Goal: Communication & Community: Participate in discussion

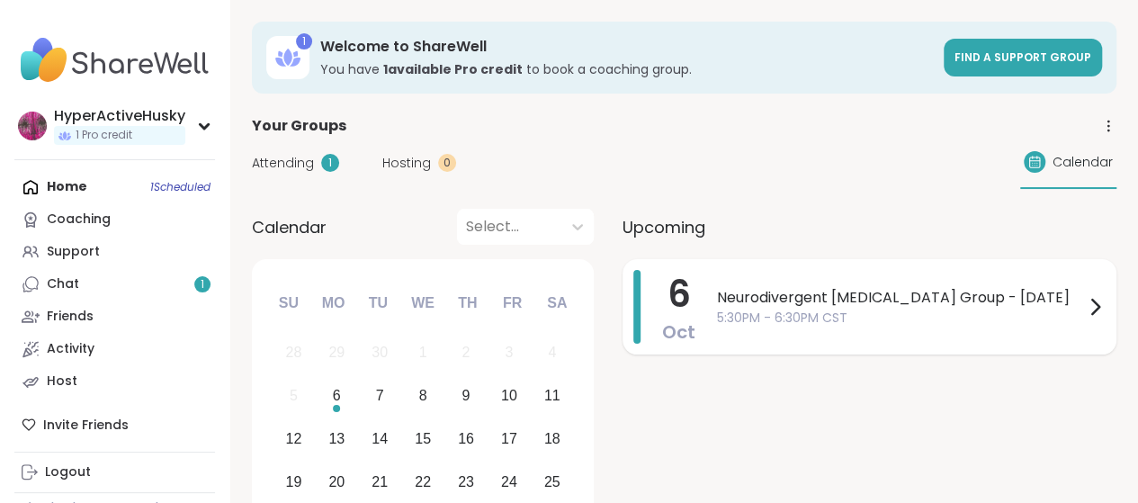
click at [788, 302] on span "Neurodivergent [MEDICAL_DATA] Group - [DATE]" at bounding box center [900, 298] width 367 height 22
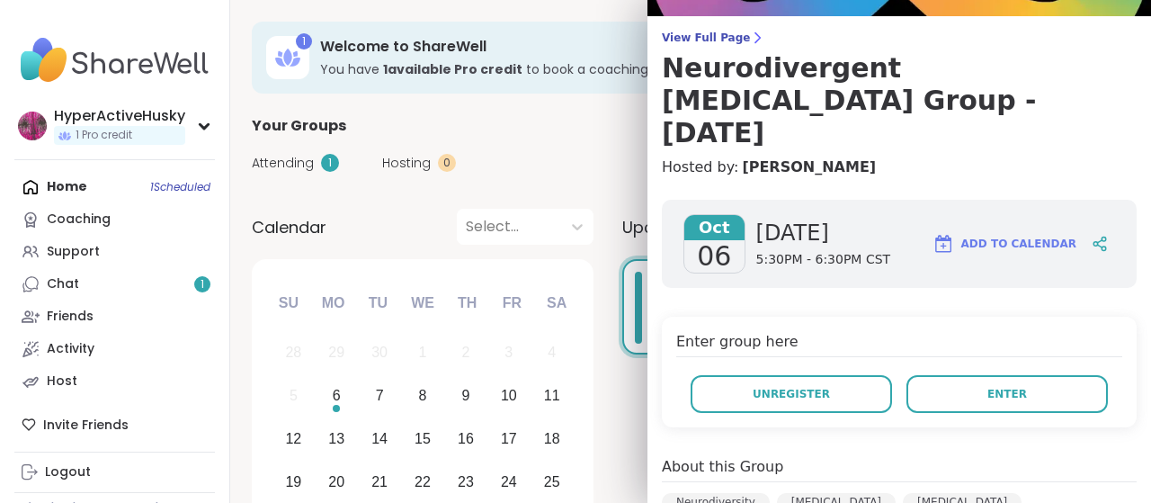
scroll to position [180, 0]
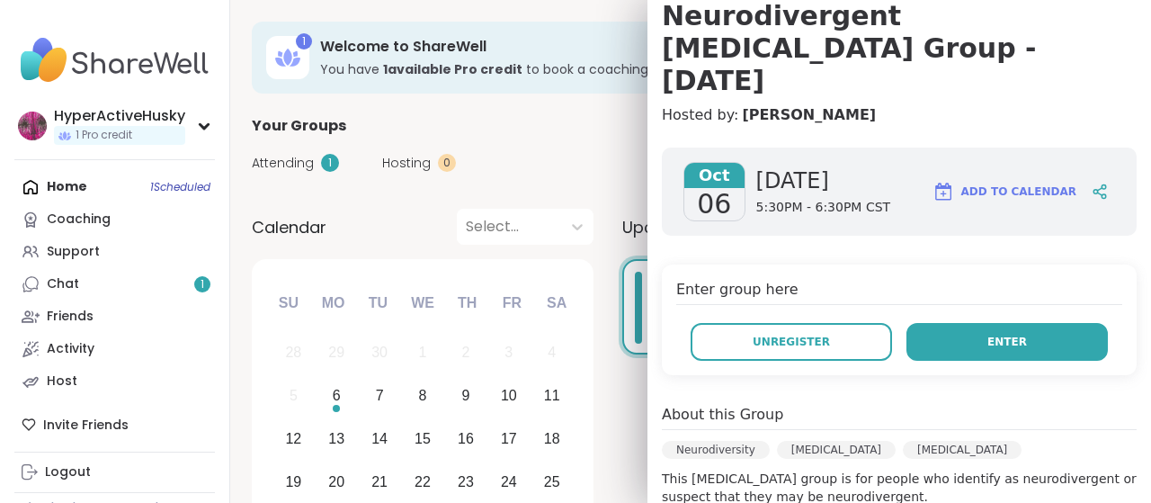
click at [987, 334] on span "Enter" at bounding box center [1007, 342] width 40 height 16
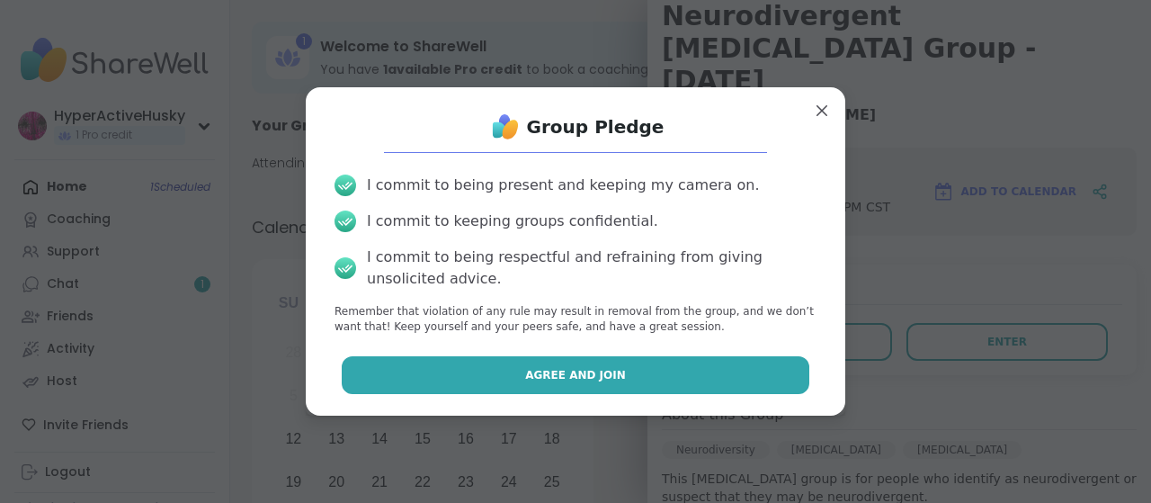
click at [556, 370] on span "Agree and Join" at bounding box center [575, 375] width 101 height 16
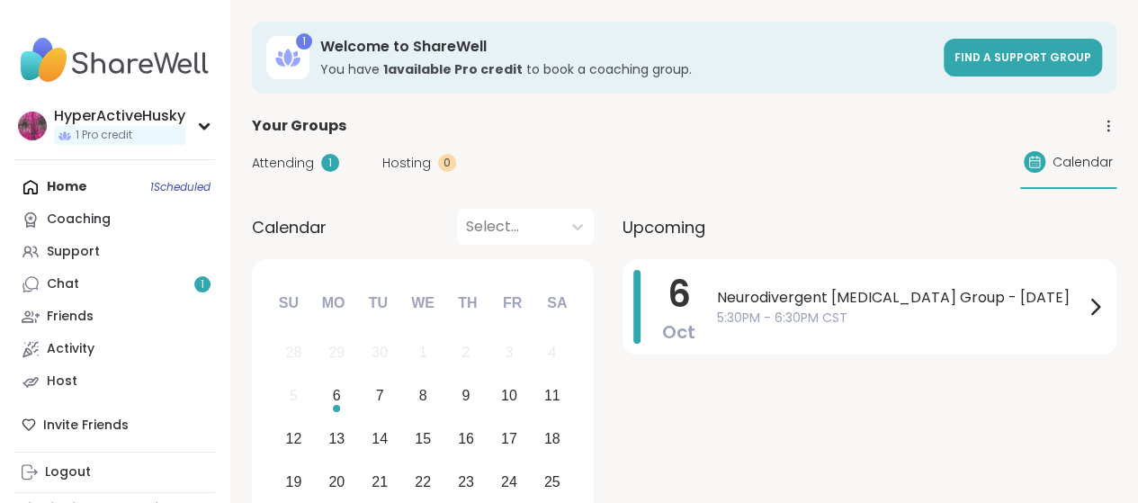
click at [872, 293] on span "Neurodivergent [MEDICAL_DATA] Group - [DATE]" at bounding box center [900, 298] width 367 height 22
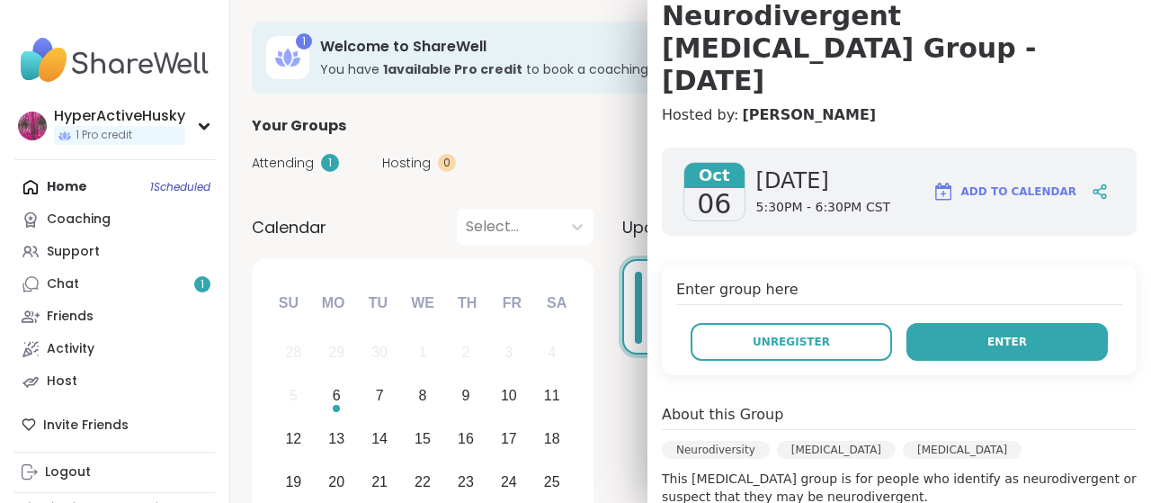
click at [994, 334] on span "Enter" at bounding box center [1007, 342] width 40 height 16
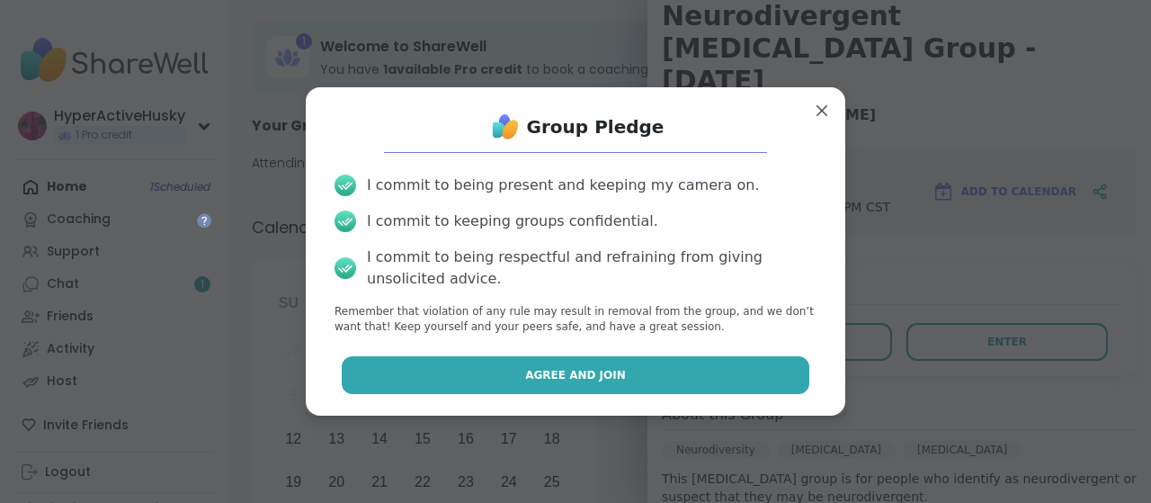
click at [478, 384] on button "Agree and Join" at bounding box center [576, 375] width 469 height 38
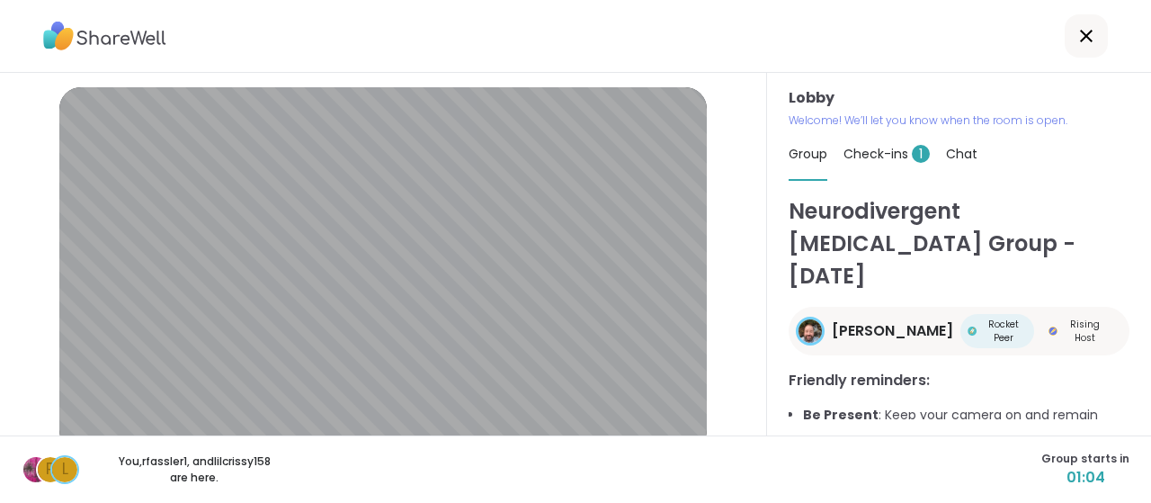
click at [1077, 370] on h3 "Friendly reminders:" at bounding box center [959, 381] width 341 height 22
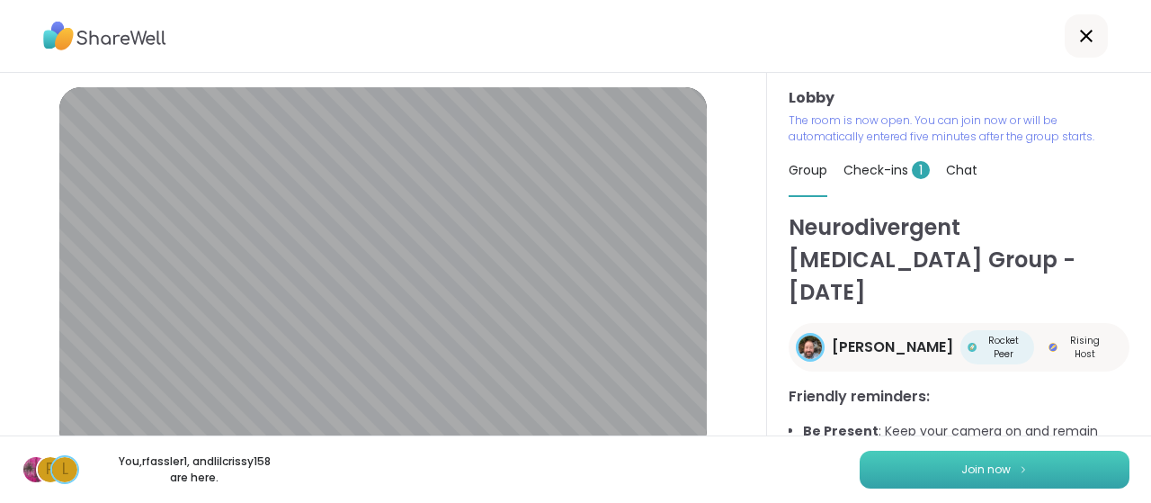
click at [903, 466] on button "Join now" at bounding box center [995, 470] width 270 height 38
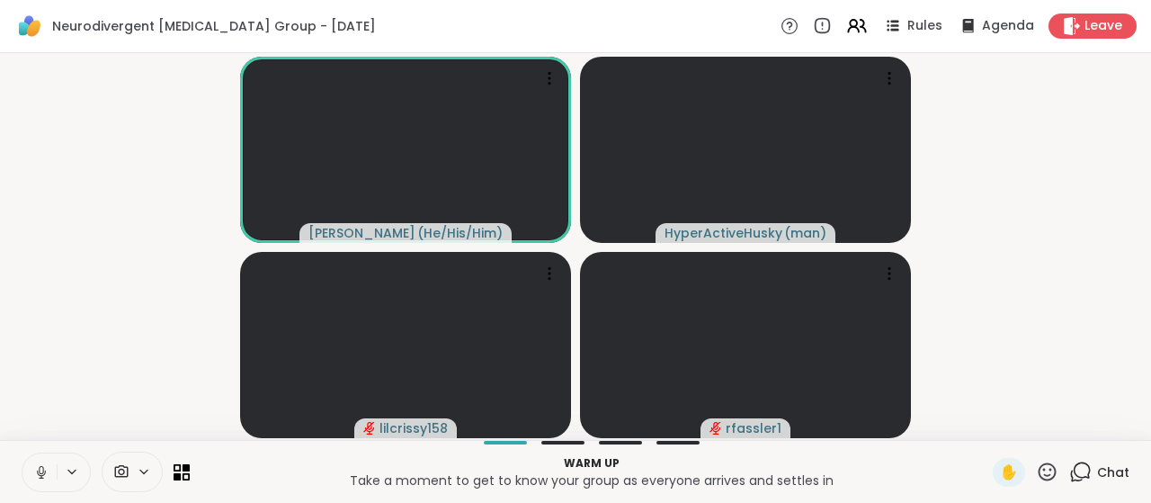
click at [147, 465] on icon at bounding box center [144, 471] width 14 height 15
click at [74, 472] on icon at bounding box center [71, 471] width 7 height 4
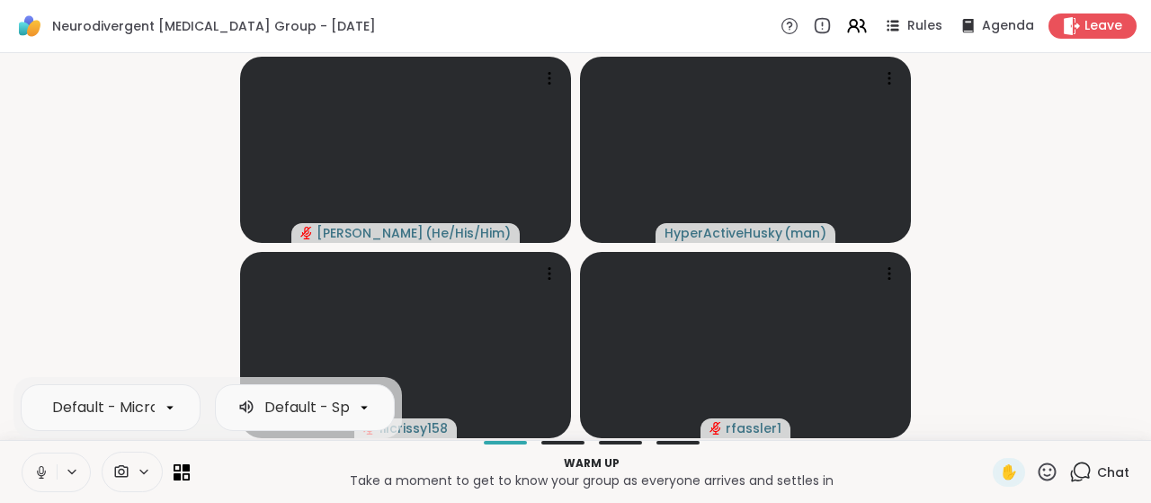
scroll to position [0, 212]
click at [370, 407] on icon at bounding box center [364, 407] width 16 height 16
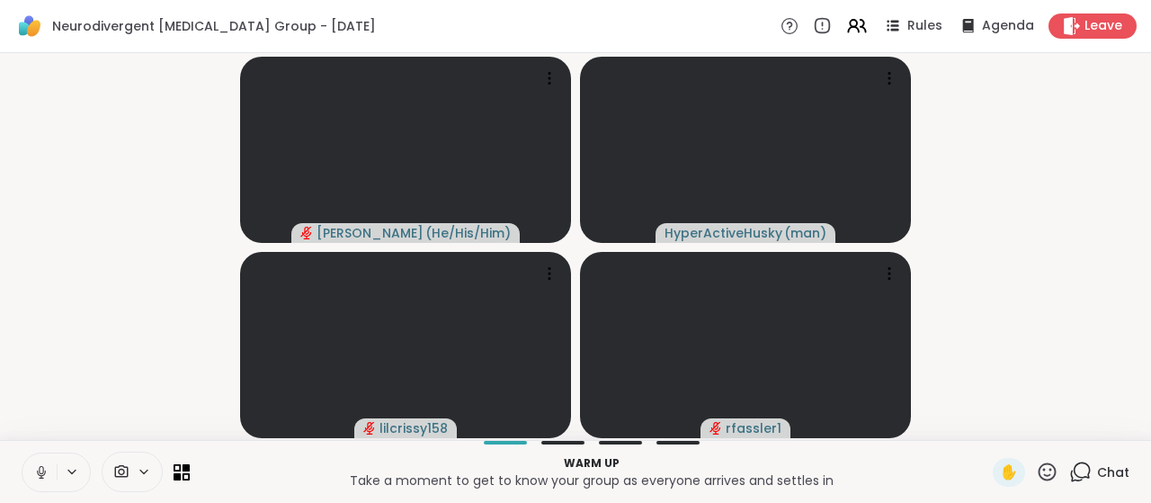
click at [129, 320] on video-player-container "Brian_L ( He/His/Him ) HyperActiveHusky ( man ) lilcrissy158 rfassler1" at bounding box center [575, 246] width 1129 height 372
drag, startPoint x: 43, startPoint y: 477, endPoint x: 33, endPoint y: 391, distance: 86.9
click at [33, 391] on video-player-container "Brian_L ( He/His/Him ) HyperActiveHusky ( man ) lilcrissy158 rfassler1" at bounding box center [575, 246] width 1129 height 372
click at [889, 73] on icon at bounding box center [889, 74] width 2 height 2
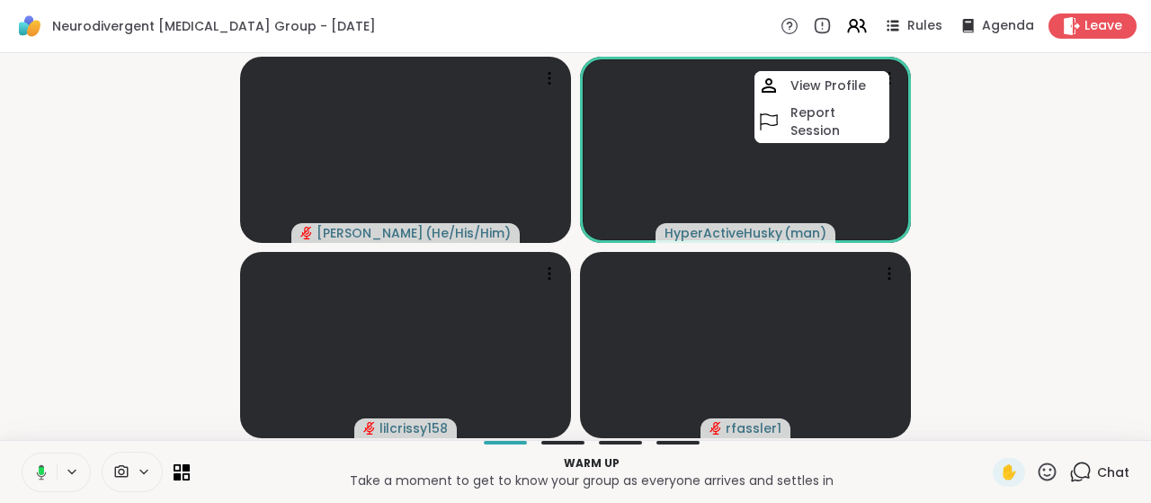
click at [997, 122] on video-player-container "Brian_L ( He/His/Him ) HyperActiveHusky ( man ) View Profile Report Session lil…" at bounding box center [575, 246] width 1129 height 372
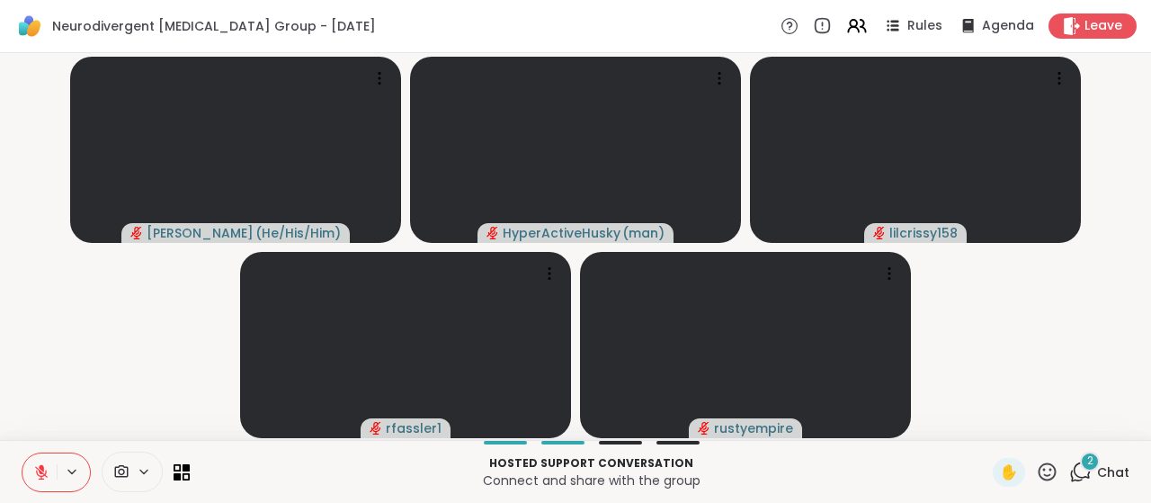
click at [1080, 469] on div "2" at bounding box center [1090, 461] width 20 height 20
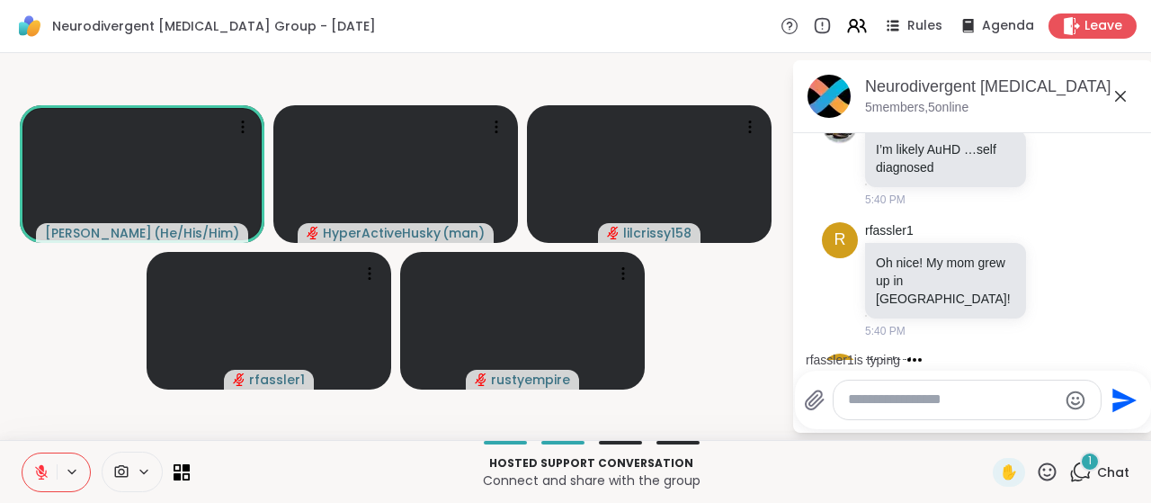
scroll to position [549, 0]
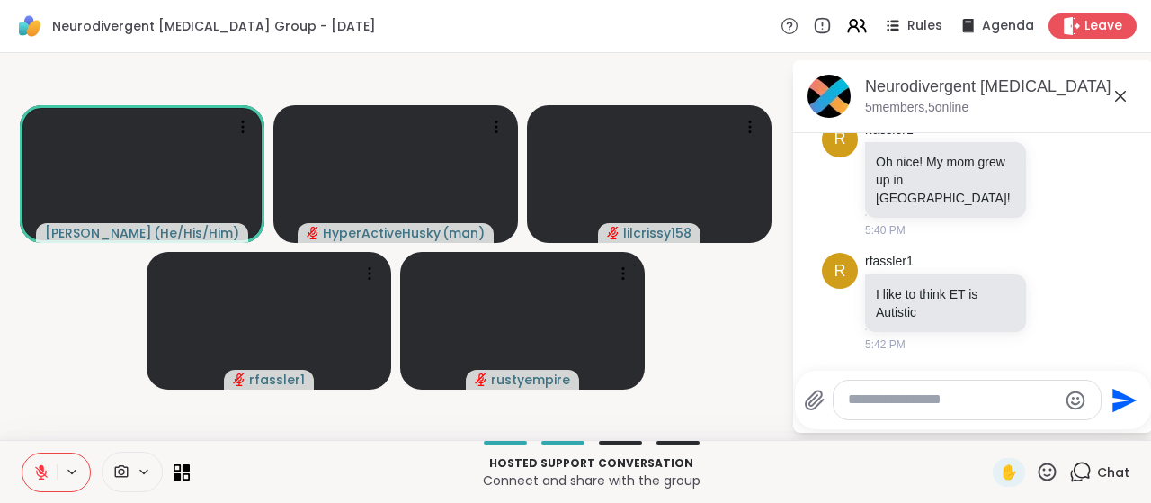
click at [941, 396] on textarea "Type your message" at bounding box center [953, 399] width 210 height 19
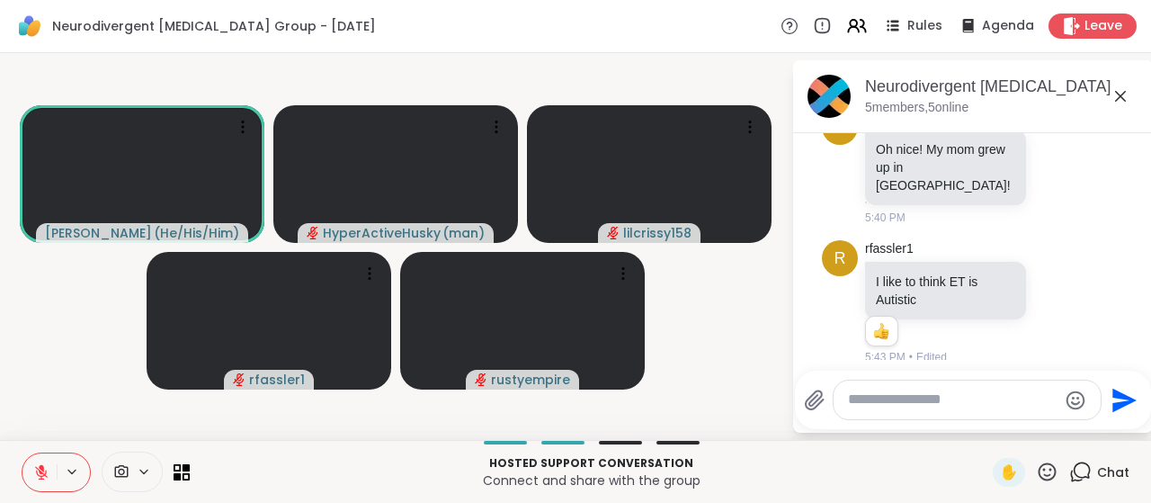
scroll to position [574, 0]
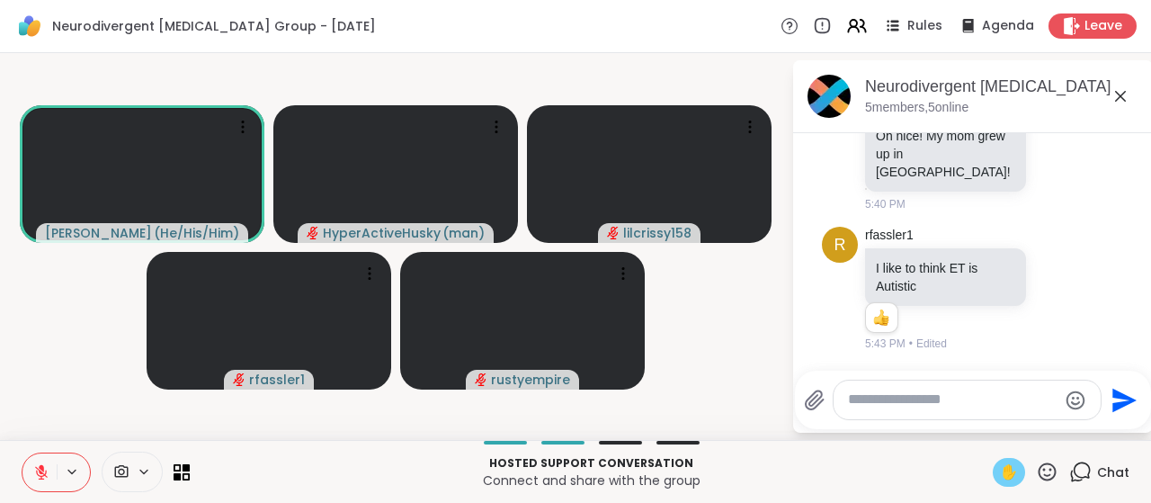
click at [1000, 466] on span "✋" at bounding box center [1009, 472] width 18 height 22
click at [1000, 470] on span "✋" at bounding box center [1009, 472] width 18 height 22
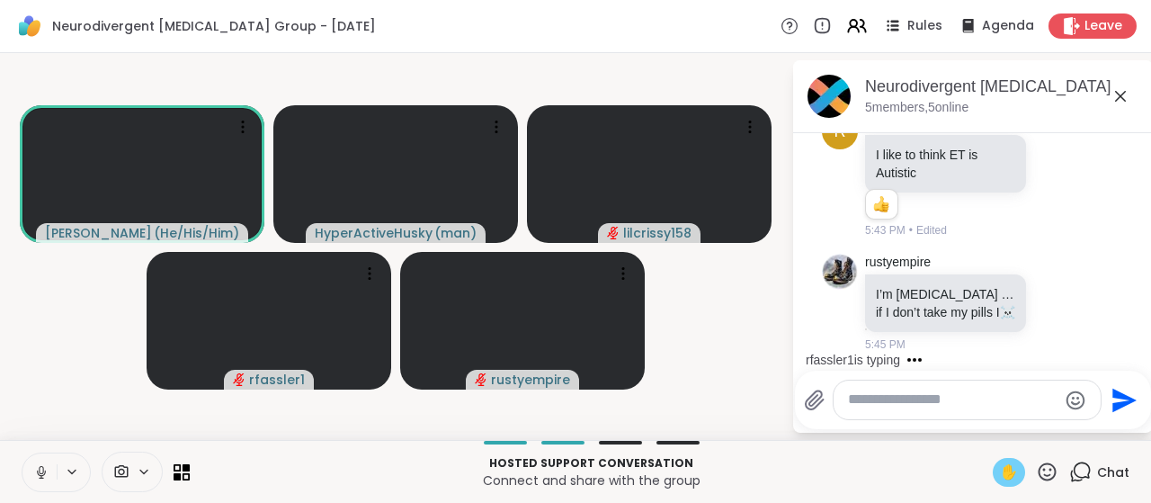
click at [1000, 472] on span "✋" at bounding box center [1009, 472] width 18 height 22
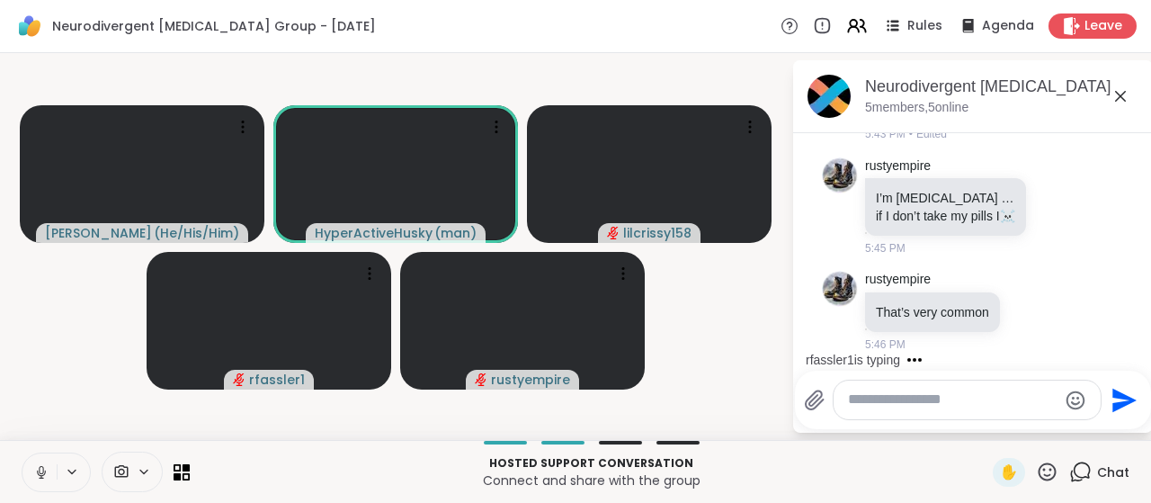
scroll to position [1058, 0]
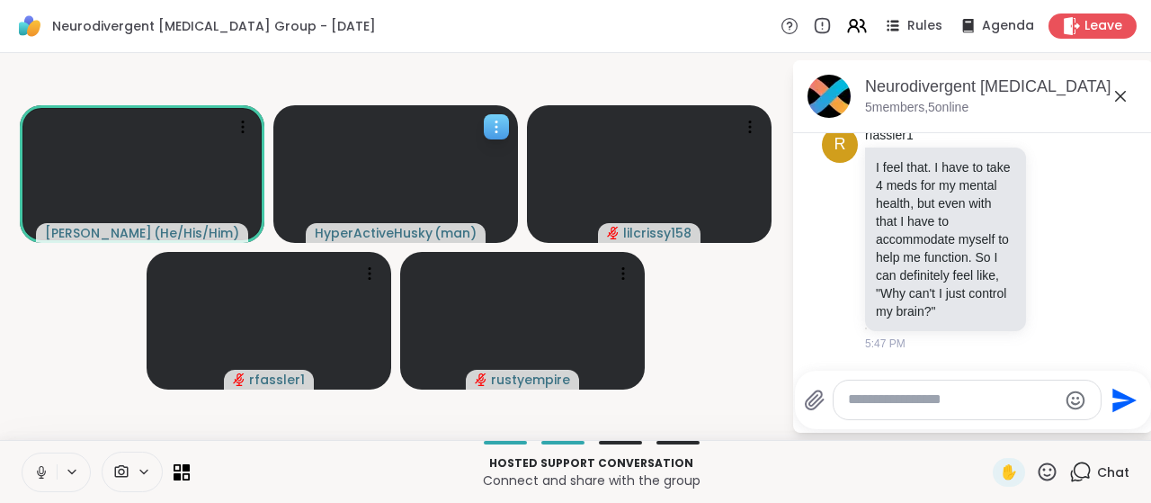
click at [449, 186] on video at bounding box center [395, 174] width 245 height 138
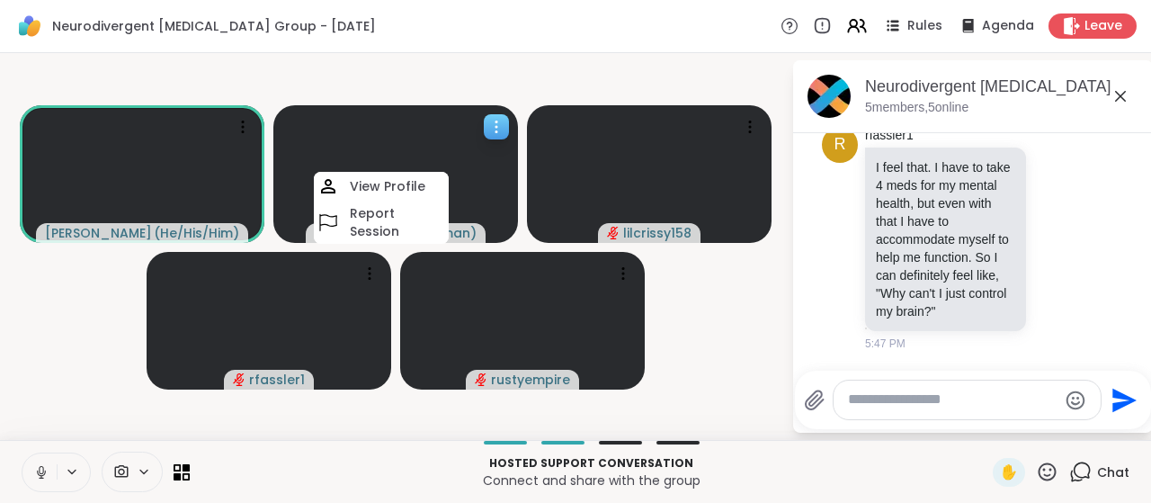
click at [470, 186] on video at bounding box center [395, 174] width 245 height 138
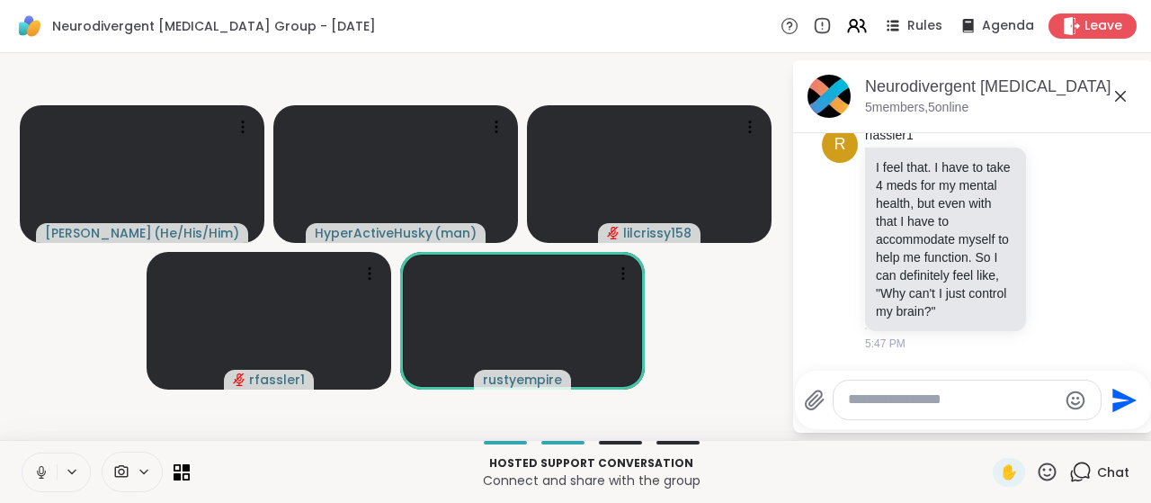
click at [975, 416] on div at bounding box center [967, 399] width 267 height 39
click at [969, 415] on div at bounding box center [967, 399] width 267 height 39
click at [954, 406] on textarea "Type your message" at bounding box center [953, 399] width 210 height 19
type textarea "**********"
click at [1115, 390] on icon "Send" at bounding box center [1125, 400] width 29 height 29
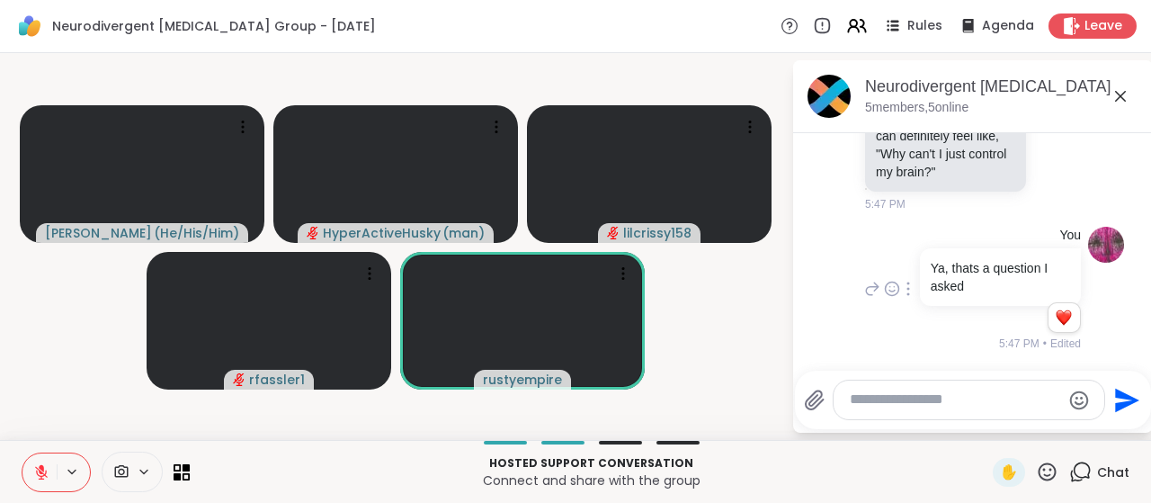
scroll to position [1197, 0]
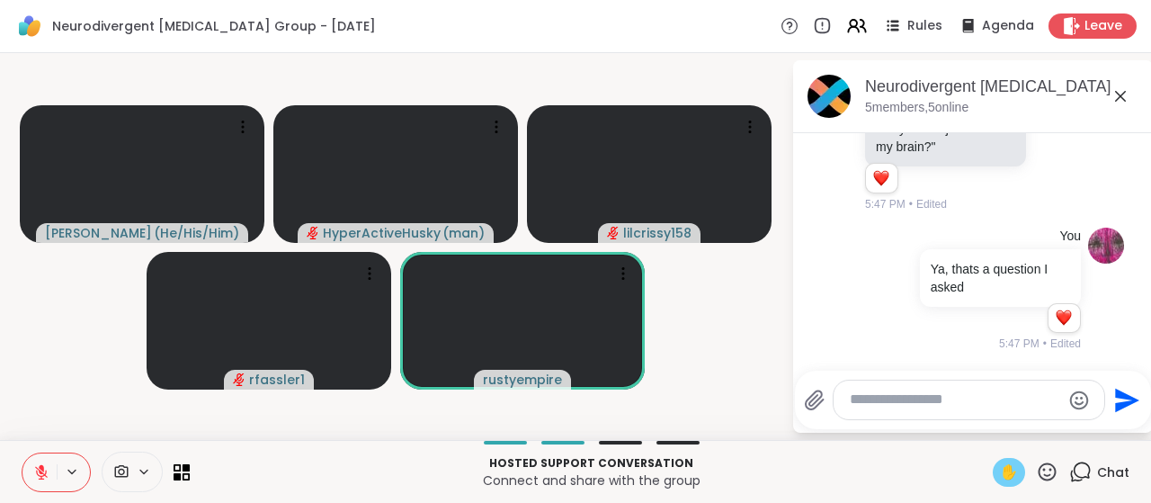
click at [1000, 468] on span "✋" at bounding box center [1009, 472] width 18 height 22
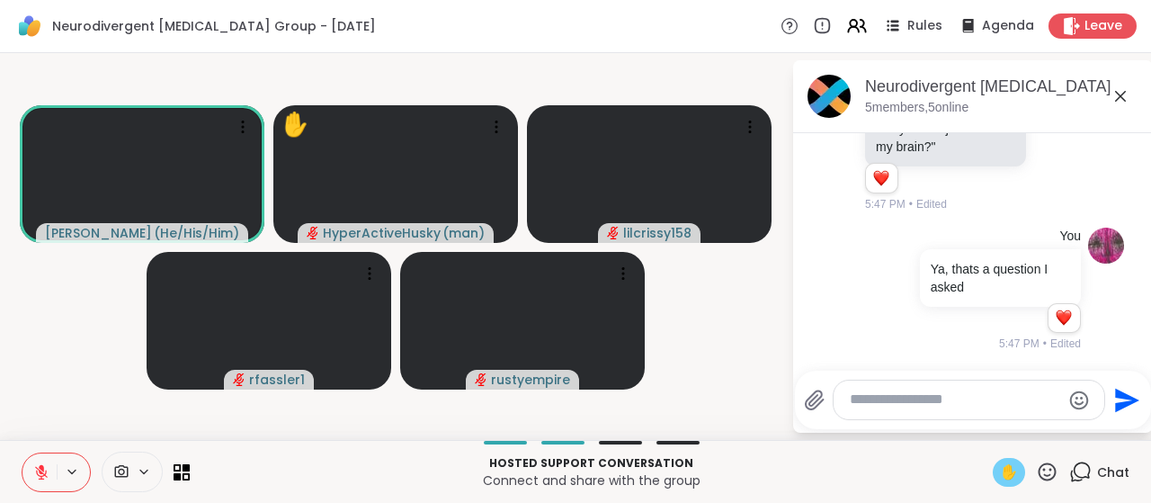
click at [1000, 469] on span "✋" at bounding box center [1009, 472] width 18 height 22
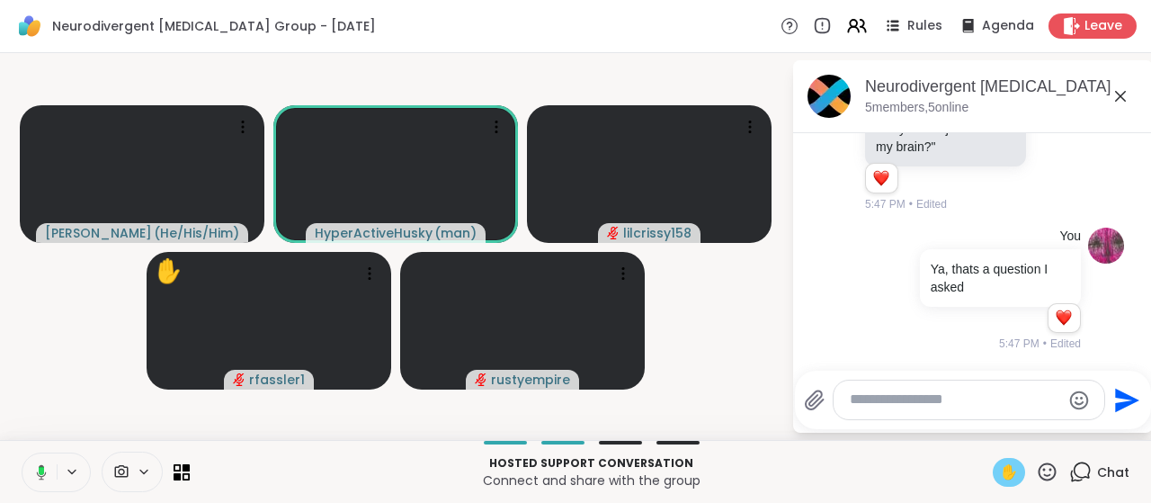
click at [1000, 471] on span "✋" at bounding box center [1009, 472] width 18 height 22
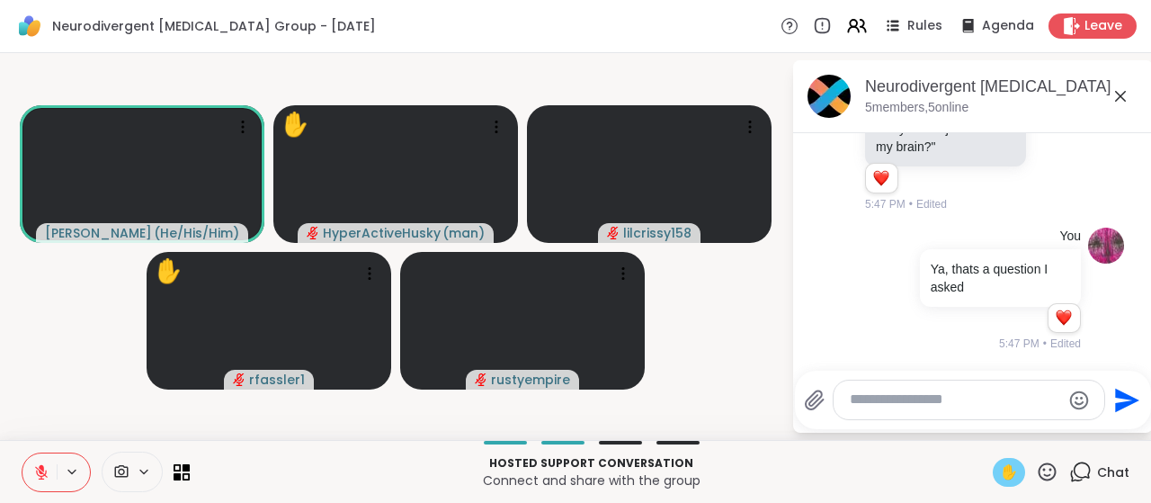
click at [993, 476] on div "✋" at bounding box center [1009, 472] width 32 height 29
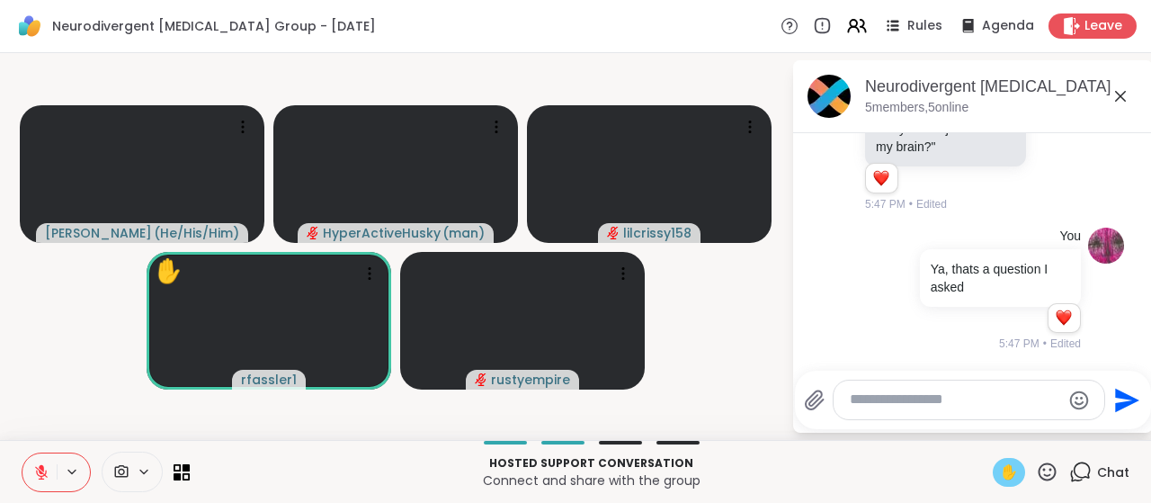
click at [1004, 476] on span "✋" at bounding box center [1009, 472] width 18 height 22
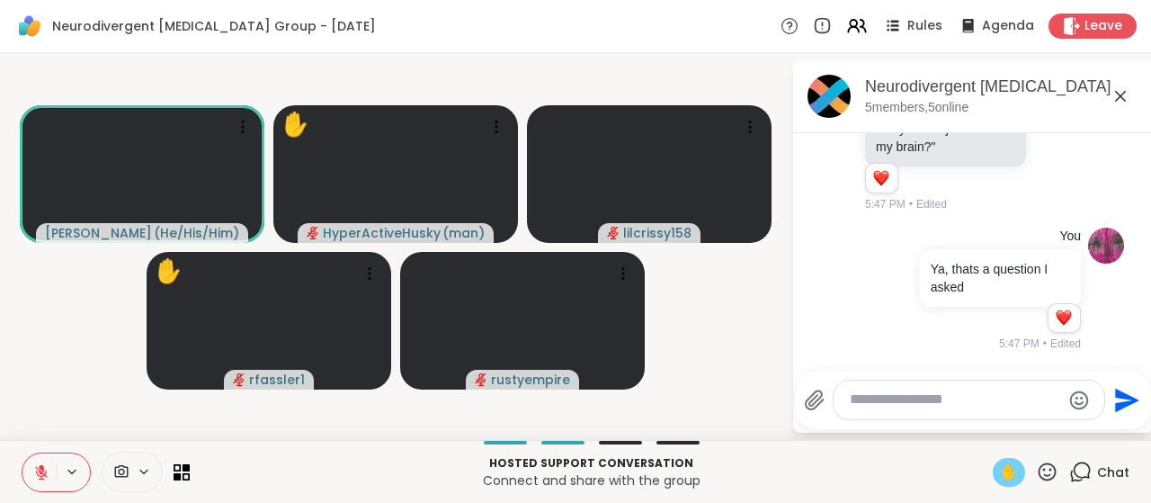
click at [1004, 476] on span "✋" at bounding box center [1009, 472] width 18 height 22
click at [1000, 473] on span "✋" at bounding box center [1009, 472] width 18 height 22
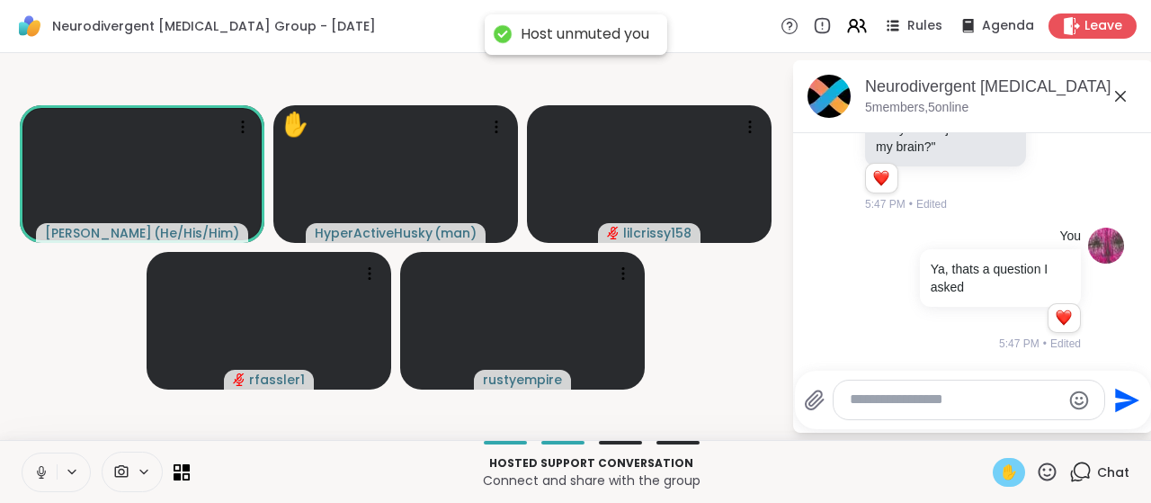
click at [1000, 477] on span "✋" at bounding box center [1009, 472] width 18 height 22
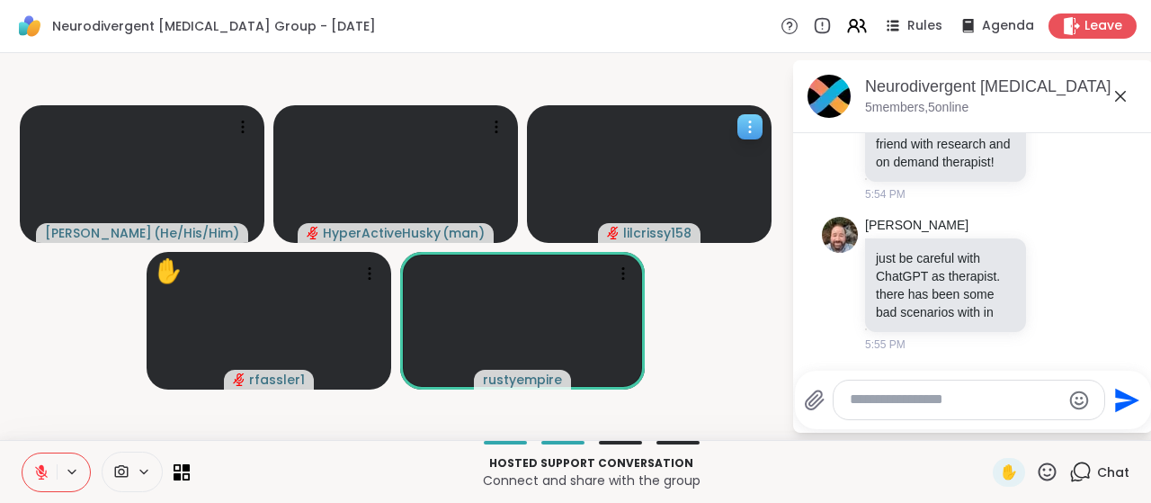
scroll to position [1863, 0]
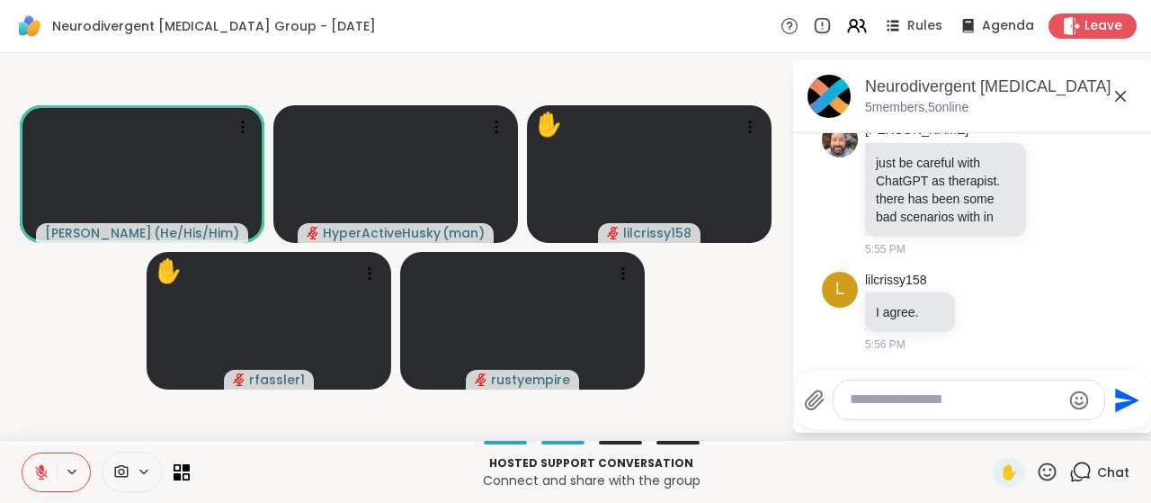
click at [942, 404] on textarea "Type your message" at bounding box center [955, 399] width 210 height 19
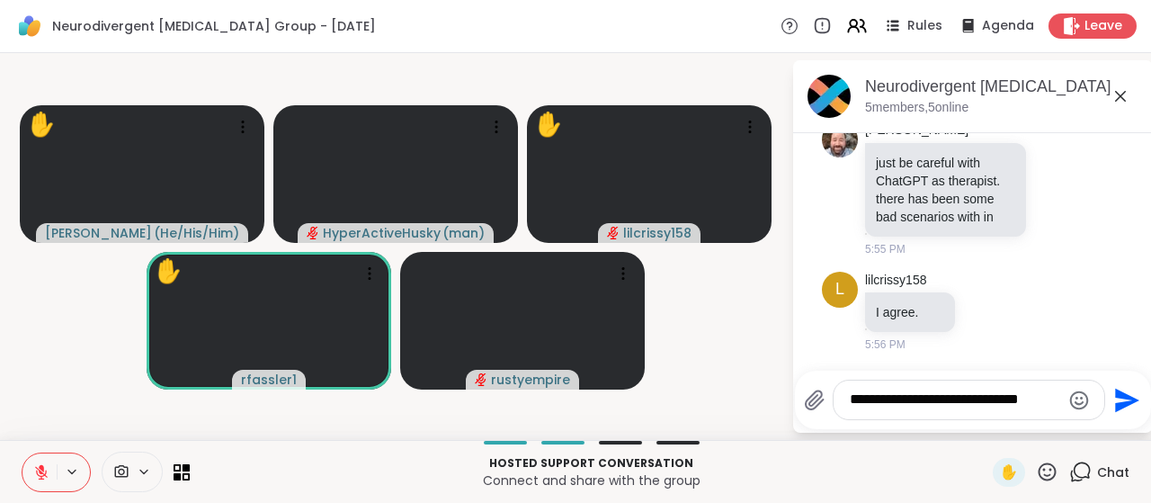
type textarea "**********"
click at [1120, 392] on icon "Send" at bounding box center [1125, 400] width 29 height 29
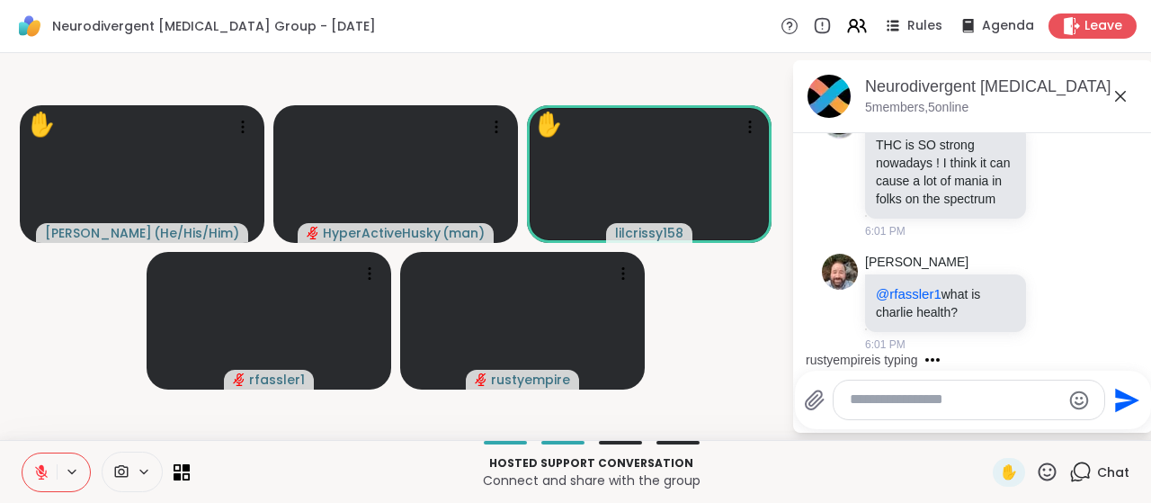
scroll to position [2651, 0]
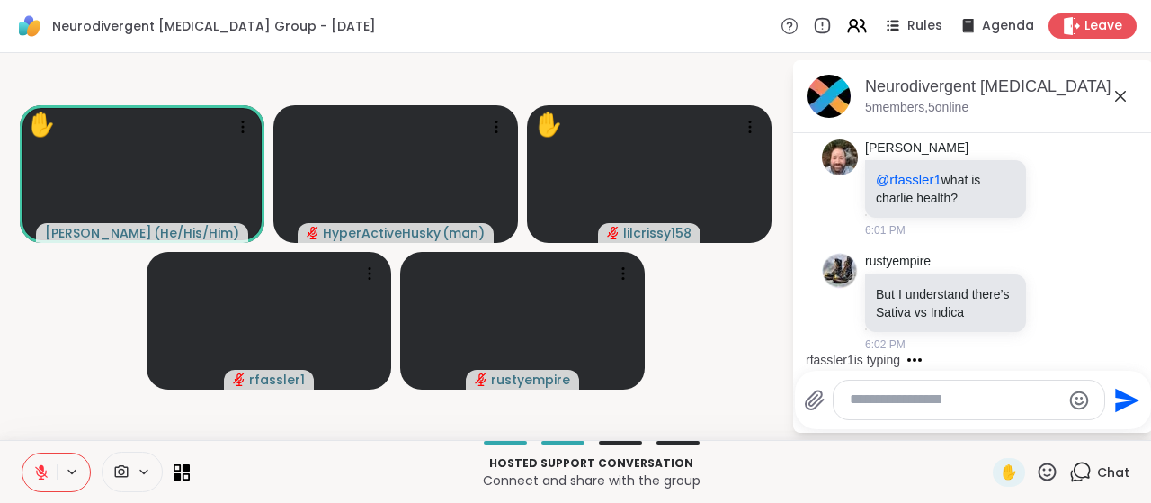
click at [1105, 379] on button "Send" at bounding box center [1125, 399] width 40 height 40
click at [960, 398] on textarea "Type your message" at bounding box center [955, 399] width 210 height 19
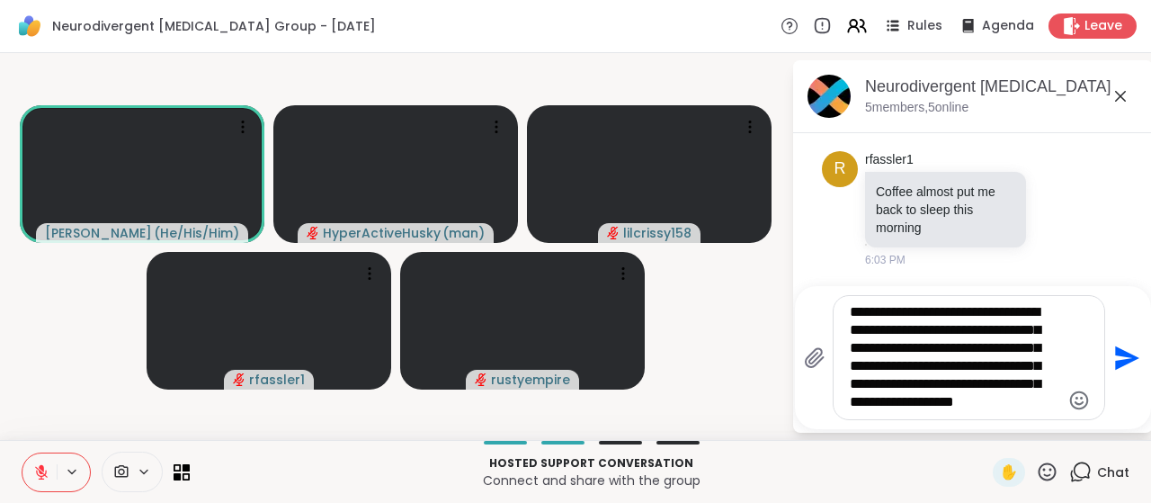
scroll to position [3210, 0]
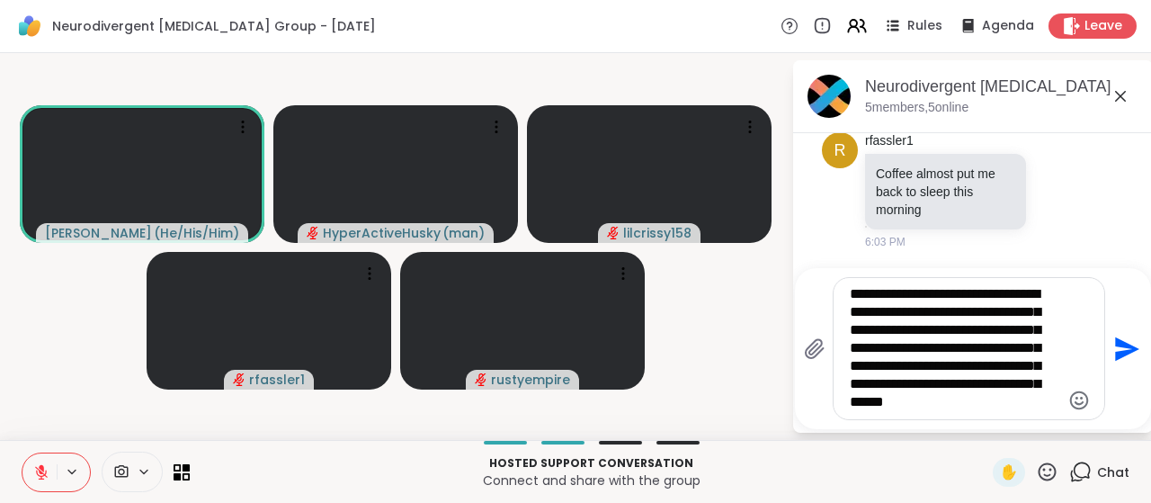
type textarea "**********"
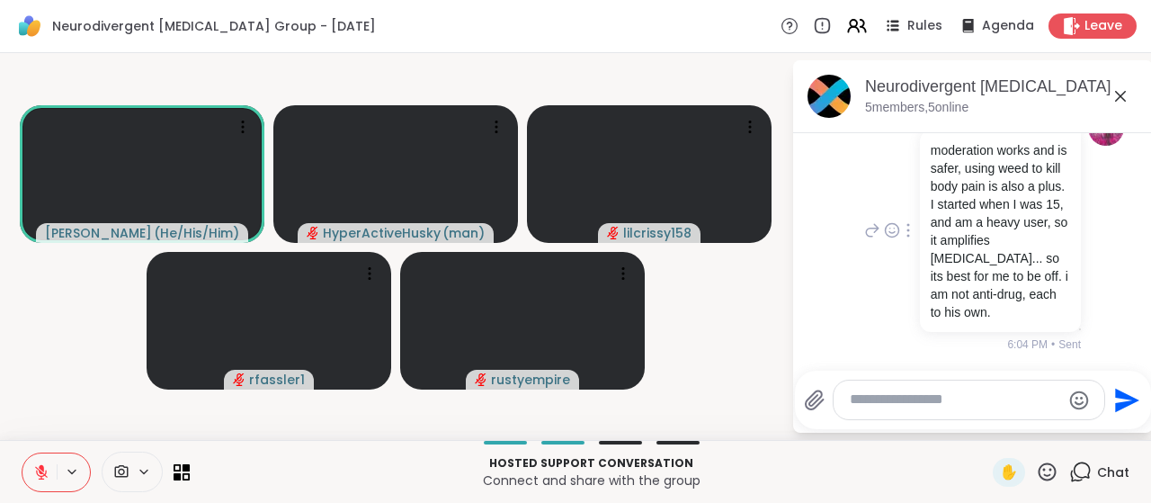
scroll to position [3420, 0]
click at [429, 169] on video at bounding box center [395, 174] width 245 height 138
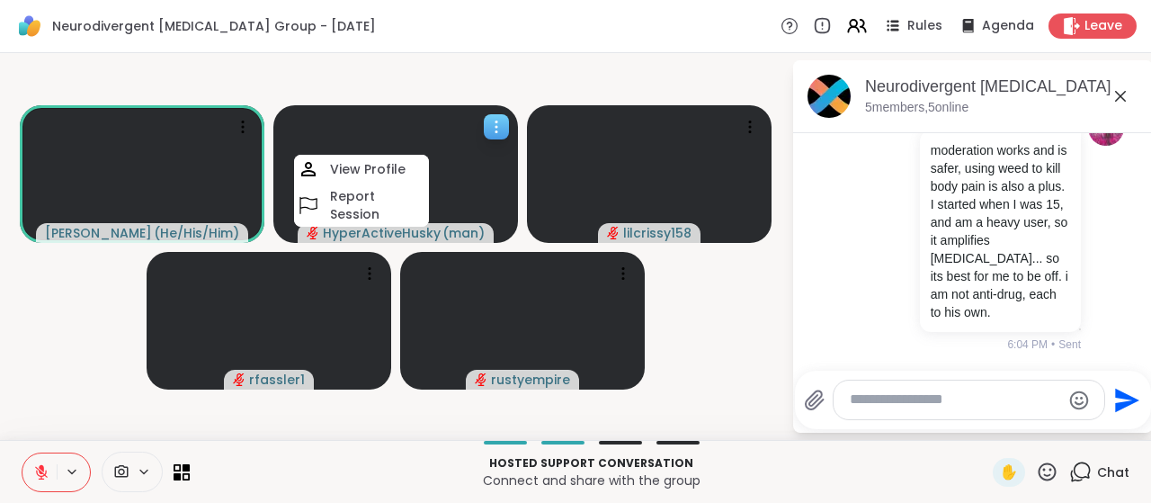
click at [458, 165] on video at bounding box center [395, 174] width 245 height 138
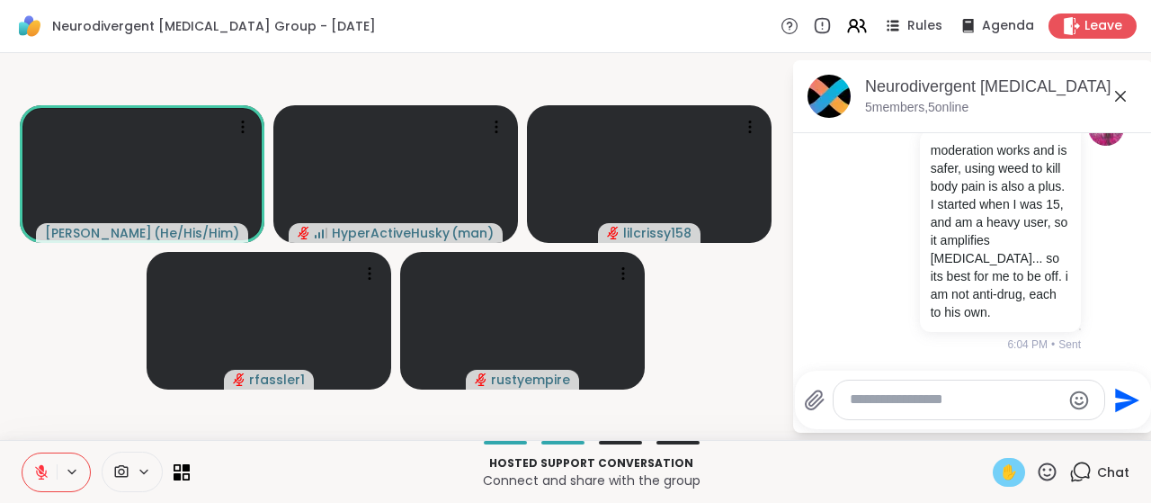
click at [1000, 474] on span "✋" at bounding box center [1009, 472] width 18 height 22
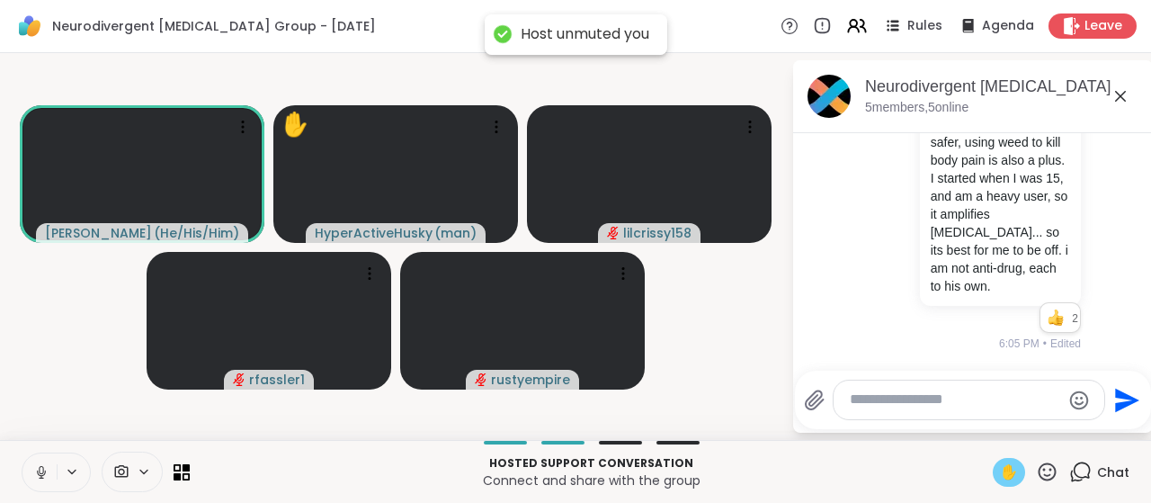
click at [1000, 469] on span "✋" at bounding box center [1009, 472] width 18 height 22
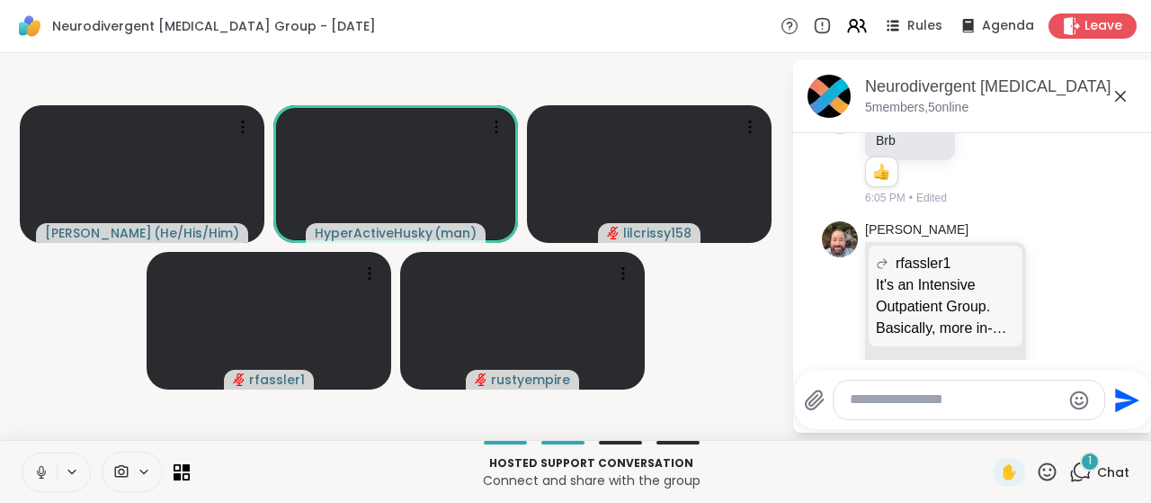
scroll to position [3827, 0]
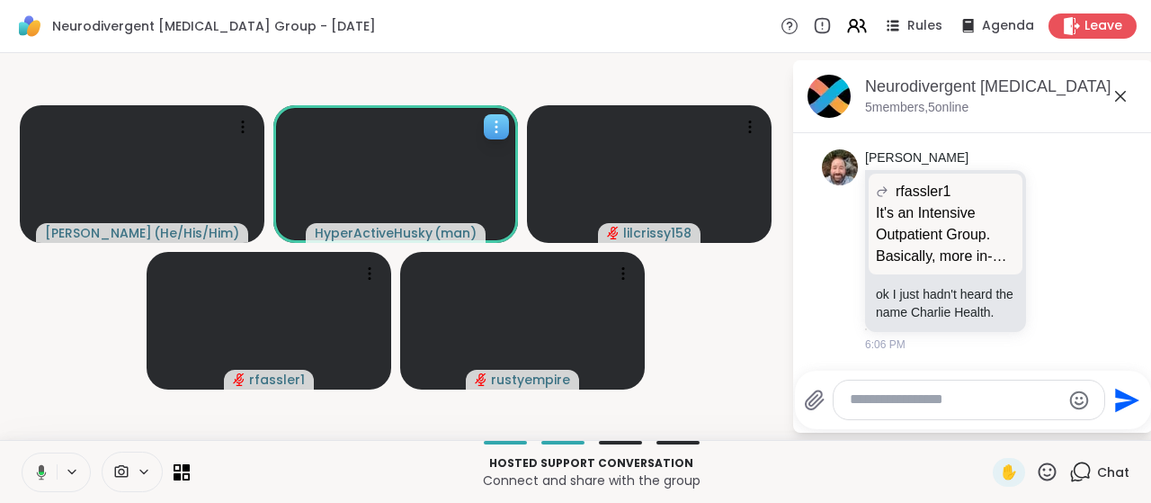
click at [443, 130] on video at bounding box center [395, 174] width 245 height 138
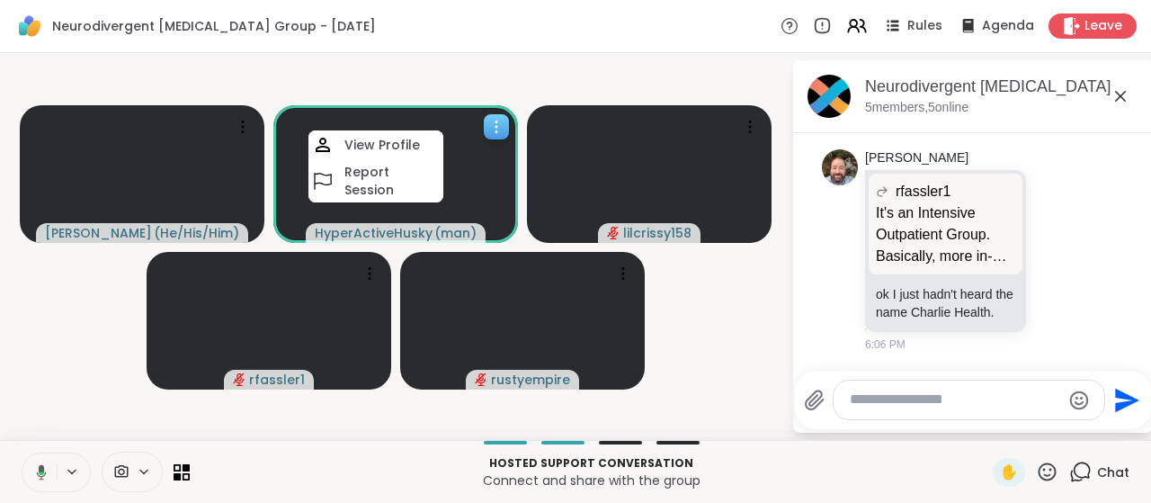
click at [468, 163] on video at bounding box center [395, 174] width 245 height 138
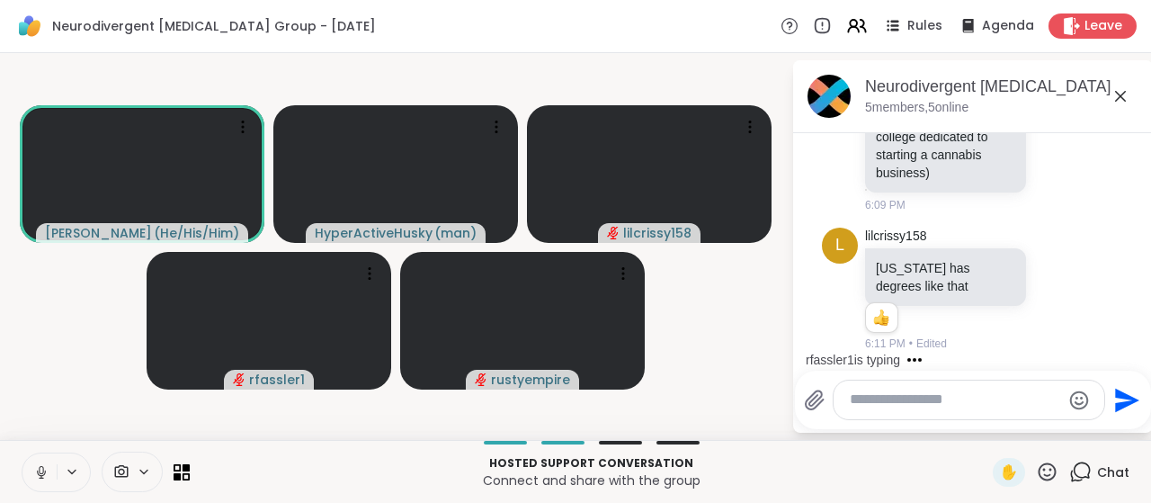
scroll to position [4402, 0]
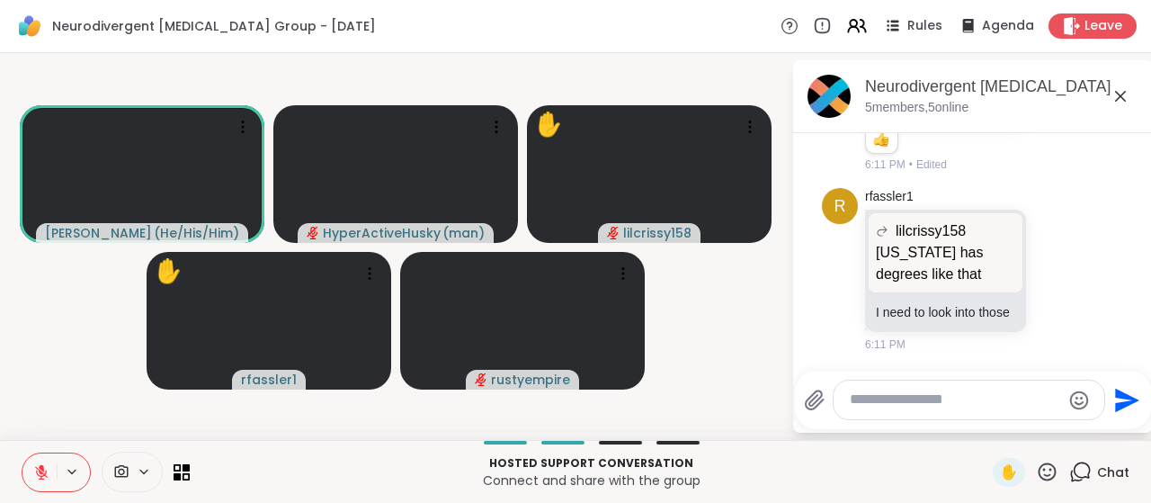
click at [984, 411] on div at bounding box center [969, 399] width 271 height 39
click at [969, 399] on textarea "Type your message" at bounding box center [955, 399] width 210 height 19
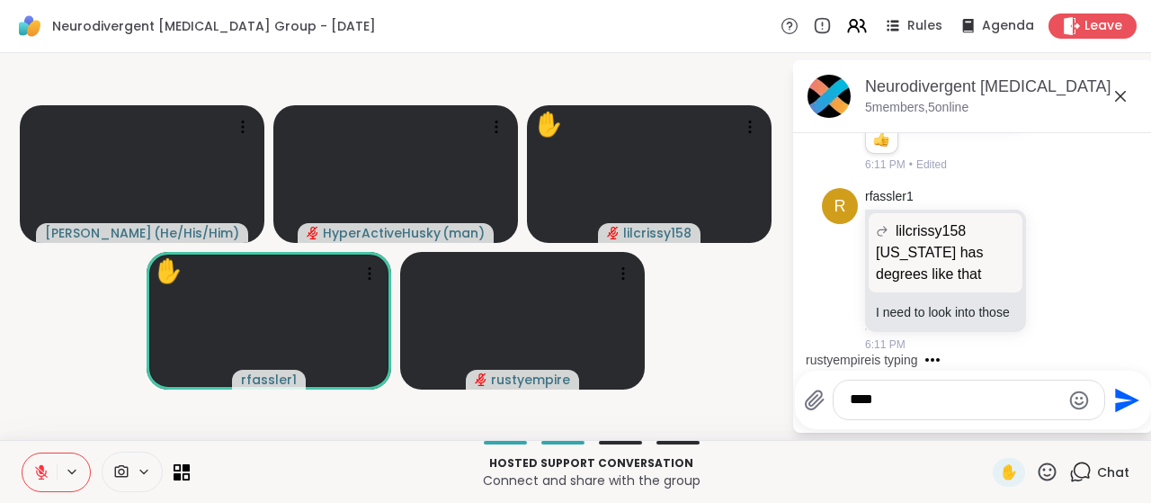
scroll to position [4497, 0]
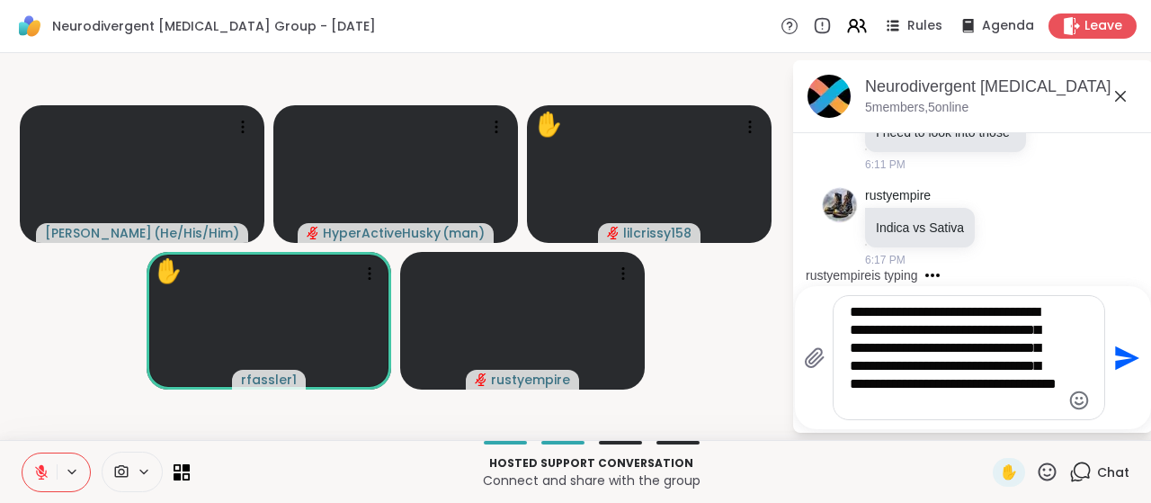
click at [1013, 357] on textarea "**********" at bounding box center [955, 357] width 210 height 109
click at [1004, 328] on textarea "**********" at bounding box center [955, 357] width 210 height 109
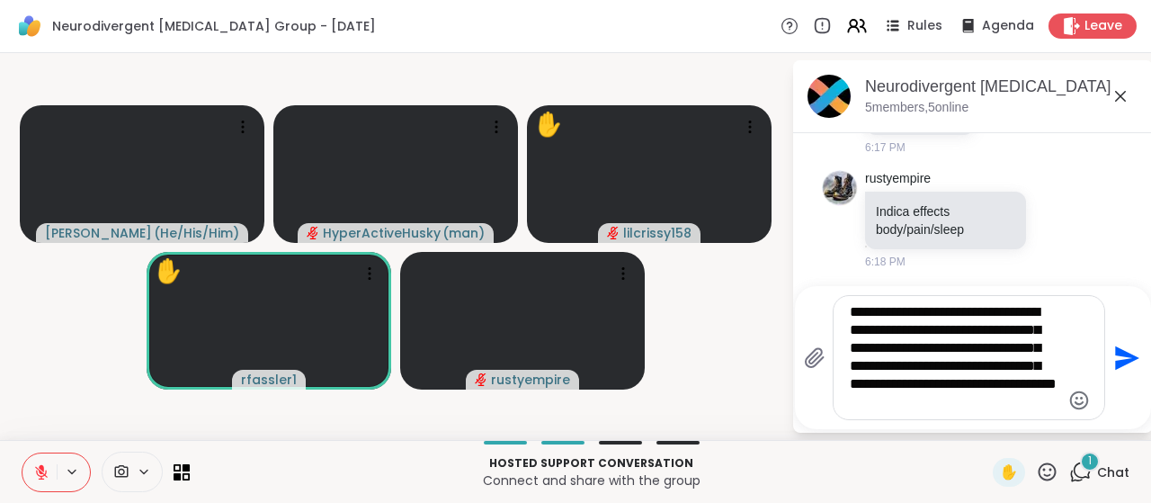
scroll to position [4694, 0]
type textarea "**********"
click at [1117, 352] on icon "Send" at bounding box center [1127, 357] width 24 height 24
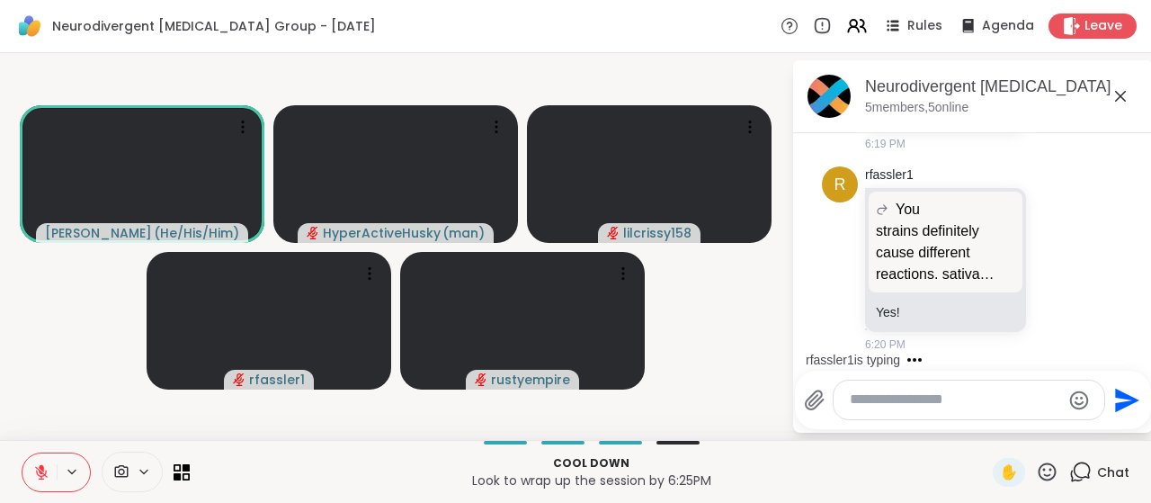
scroll to position [5181, 0]
click at [916, 406] on textarea "Type your message" at bounding box center [955, 399] width 210 height 19
click at [917, 405] on textarea "Type your message" at bounding box center [955, 399] width 210 height 19
click at [392, 152] on video at bounding box center [395, 174] width 245 height 138
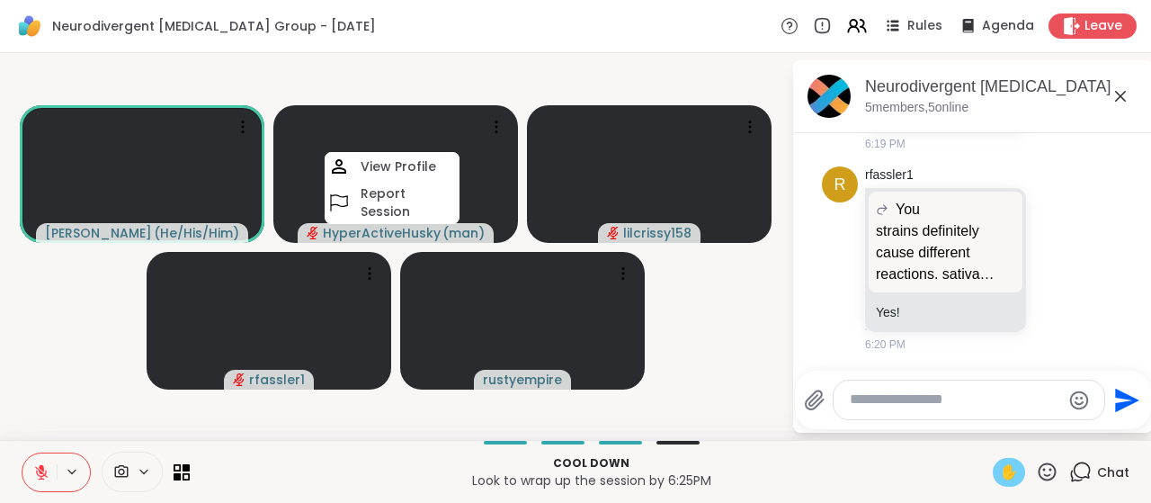
click at [1000, 483] on span "✋" at bounding box center [1009, 472] width 18 height 22
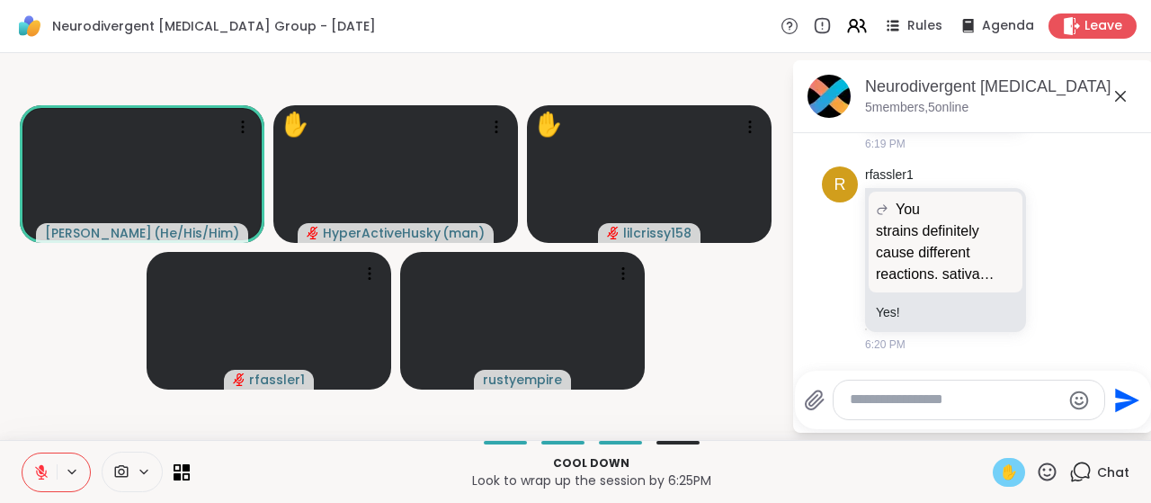
click at [1001, 476] on span "✋" at bounding box center [1009, 472] width 18 height 22
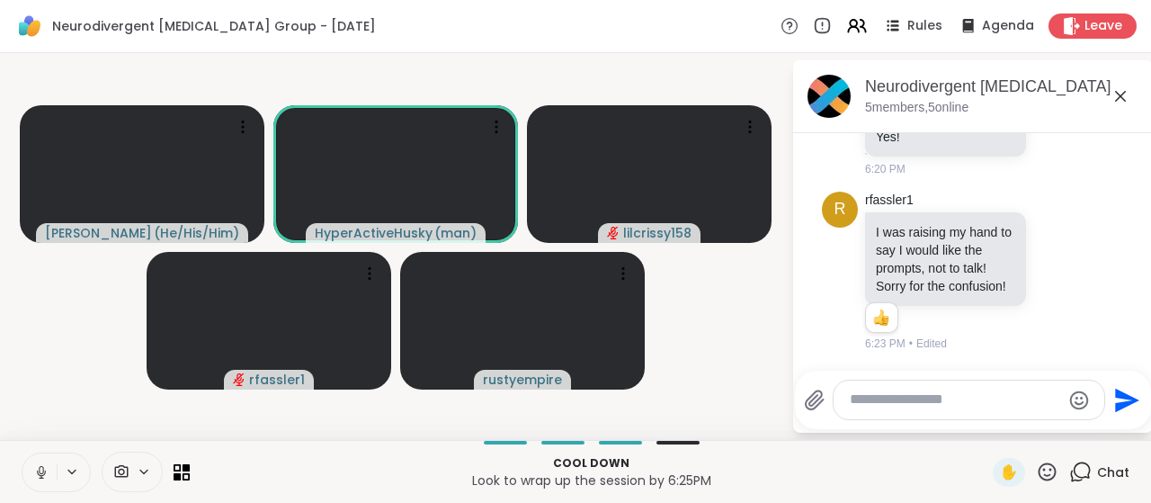
scroll to position [5373, 0]
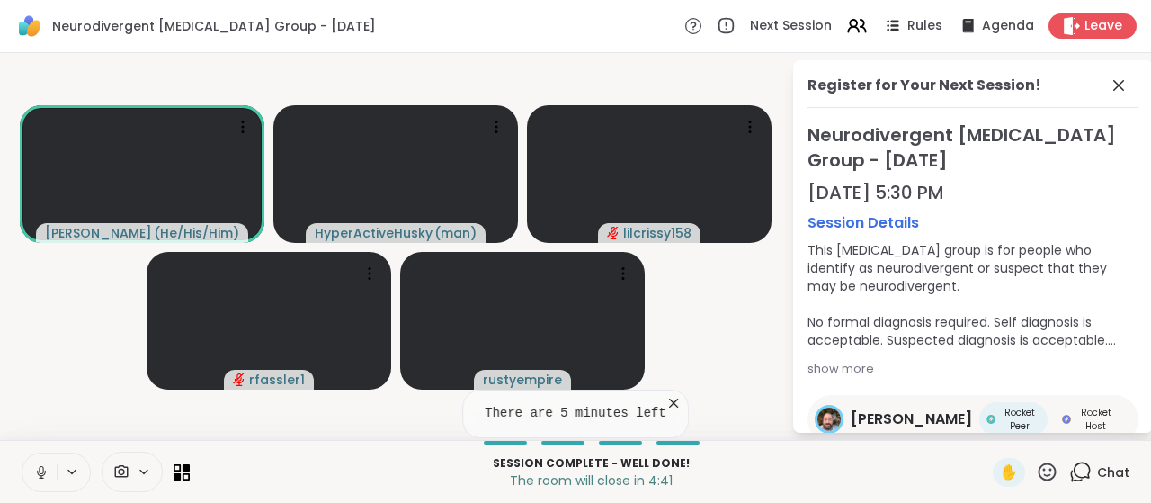
click at [871, 219] on link "Session Details" at bounding box center [973, 223] width 331 height 22
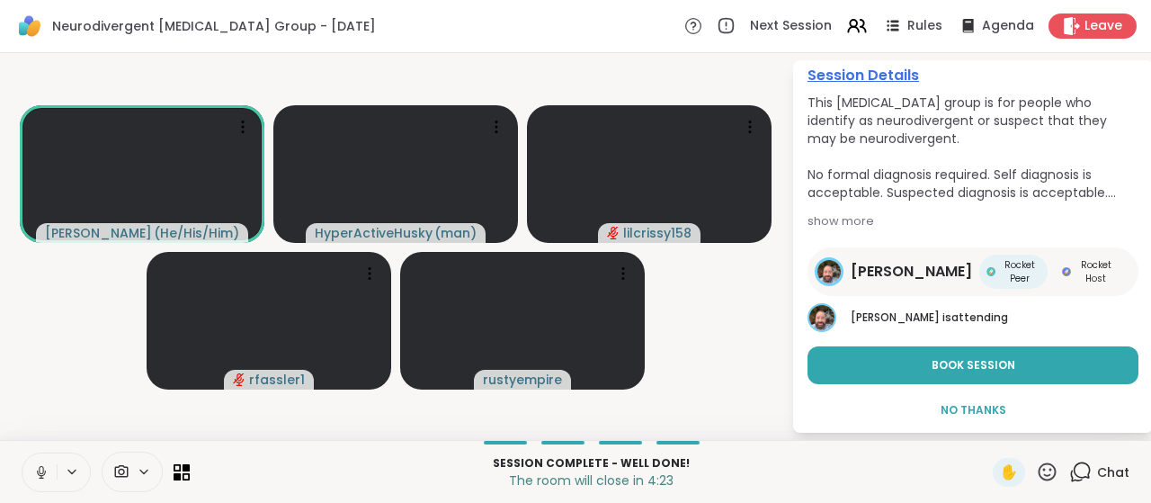
scroll to position [151, 0]
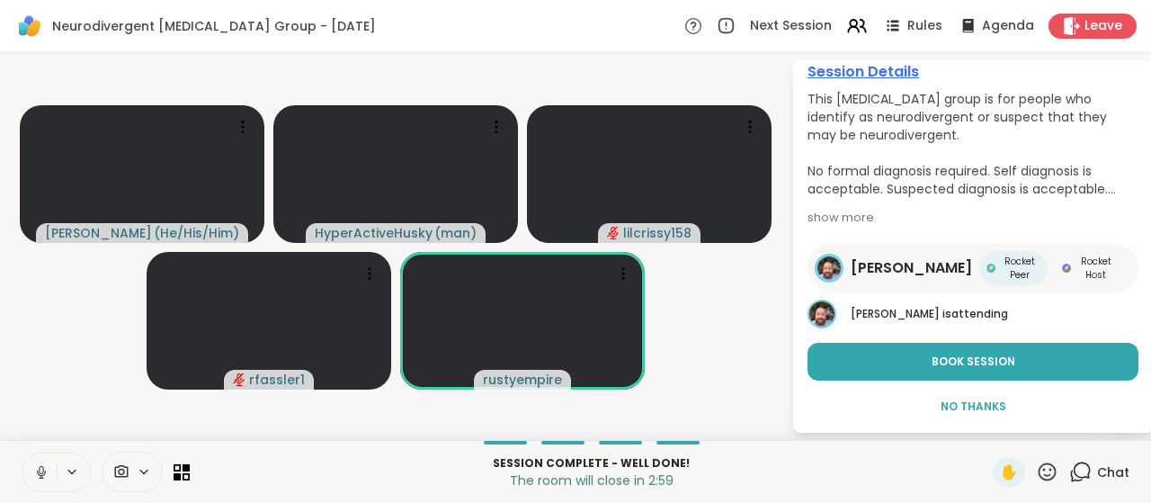
click at [973, 50] on div "Neurodivergent Peer Support Group - Monday Next Session Rules Agenda Leave" at bounding box center [575, 26] width 1151 height 53
click at [723, 49] on div "Neurodivergent Peer Support Group - Monday Next Session Rules Agenda Leave" at bounding box center [575, 26] width 1151 height 53
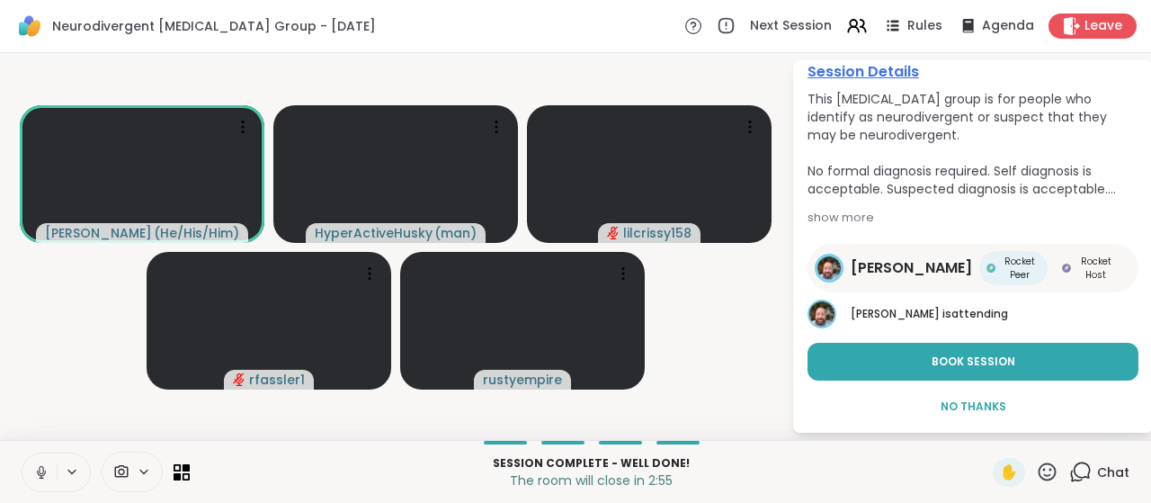
click at [1097, 471] on span "Chat" at bounding box center [1113, 472] width 32 height 18
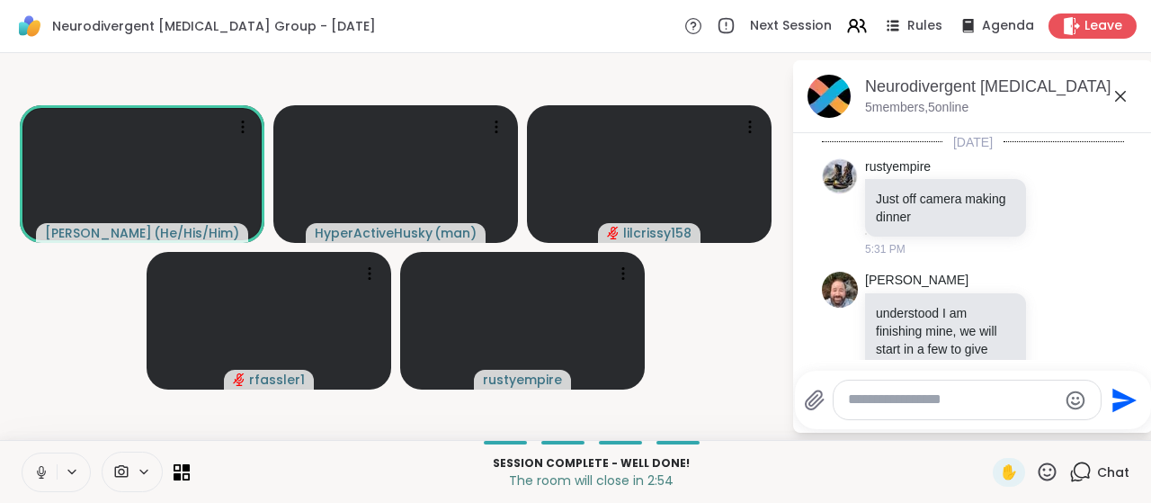
scroll to position [5373, 0]
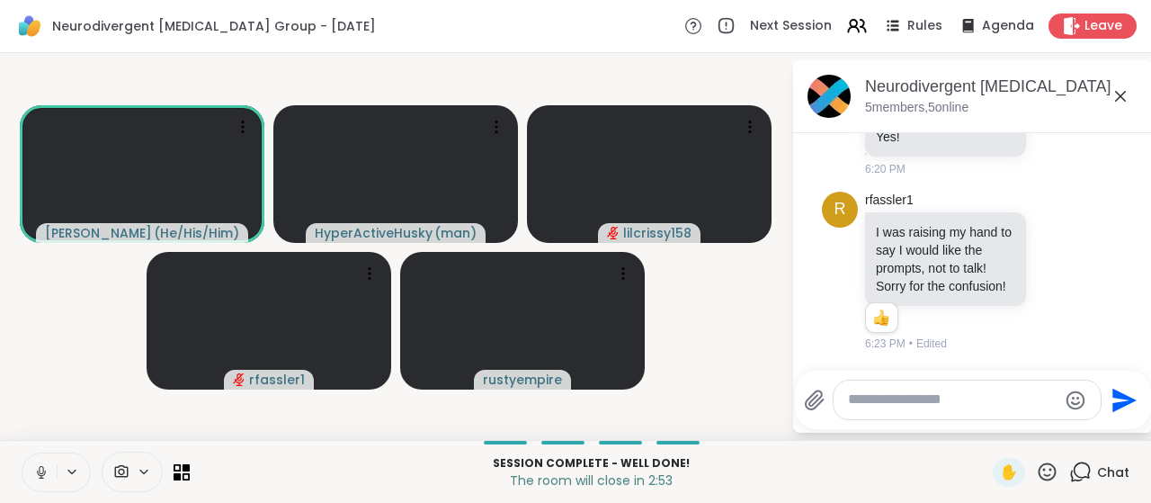
click at [892, 397] on textarea "Type your message" at bounding box center [953, 399] width 210 height 19
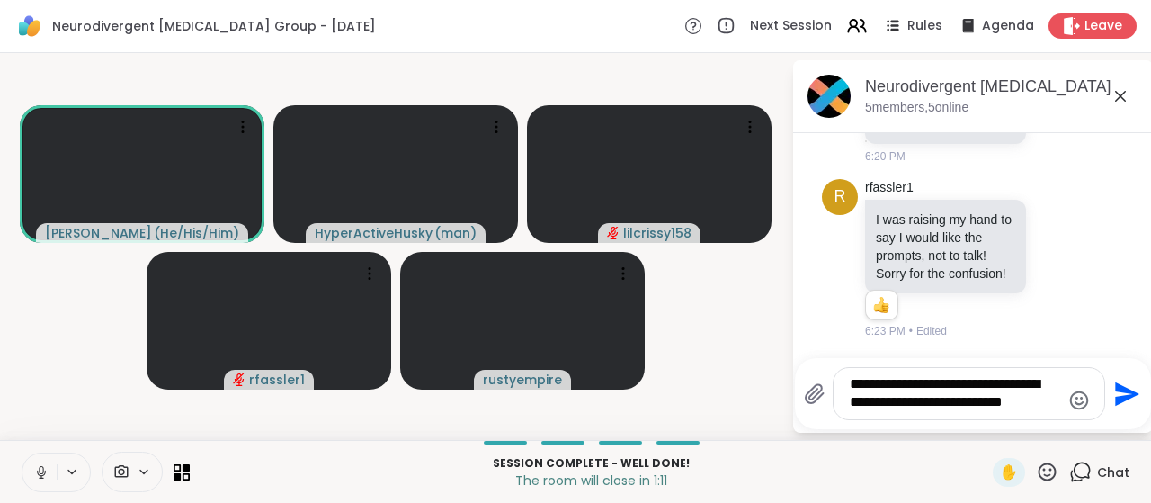
type textarea "**********"
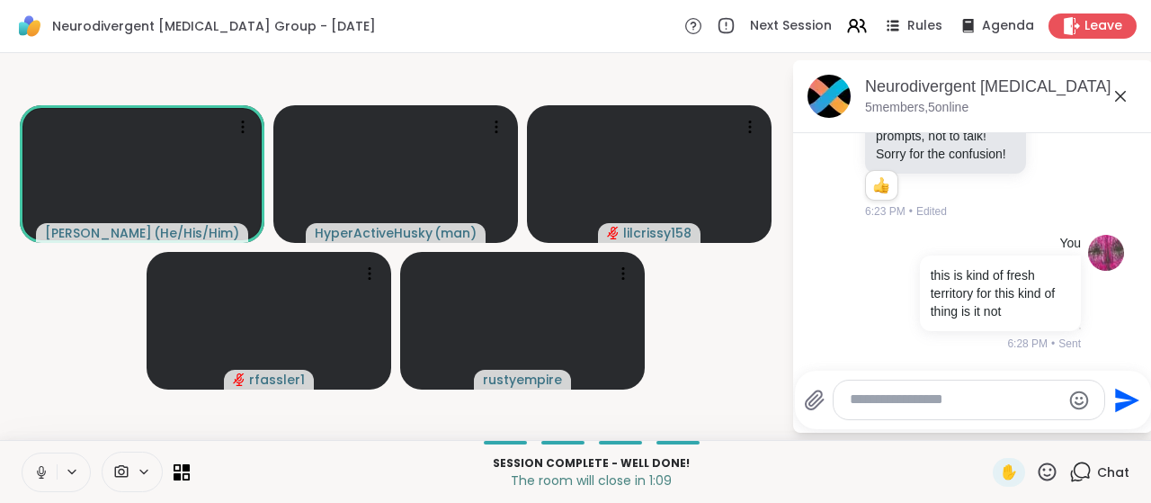
scroll to position [5504, 0]
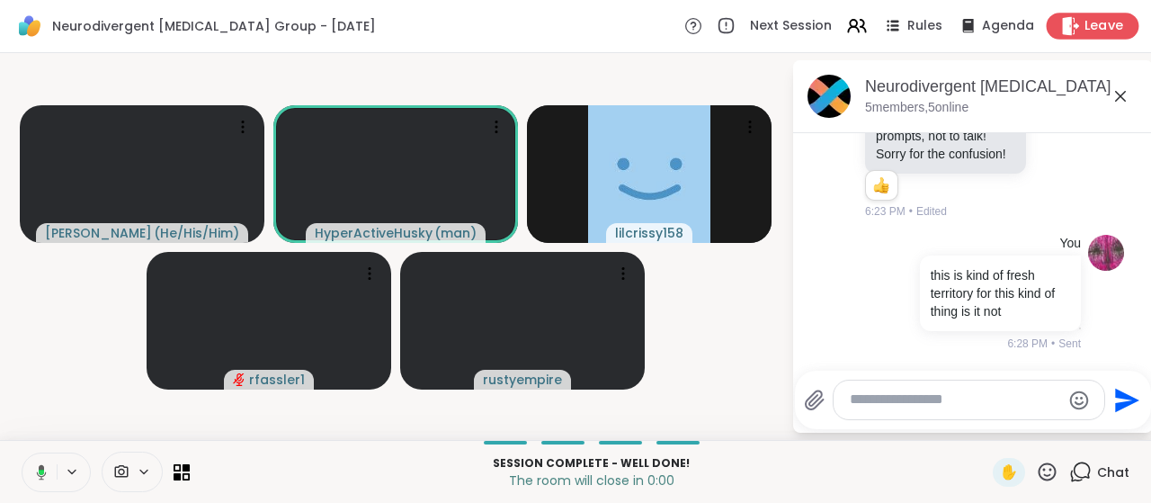
click at [1101, 14] on div "Leave" at bounding box center [1093, 26] width 93 height 26
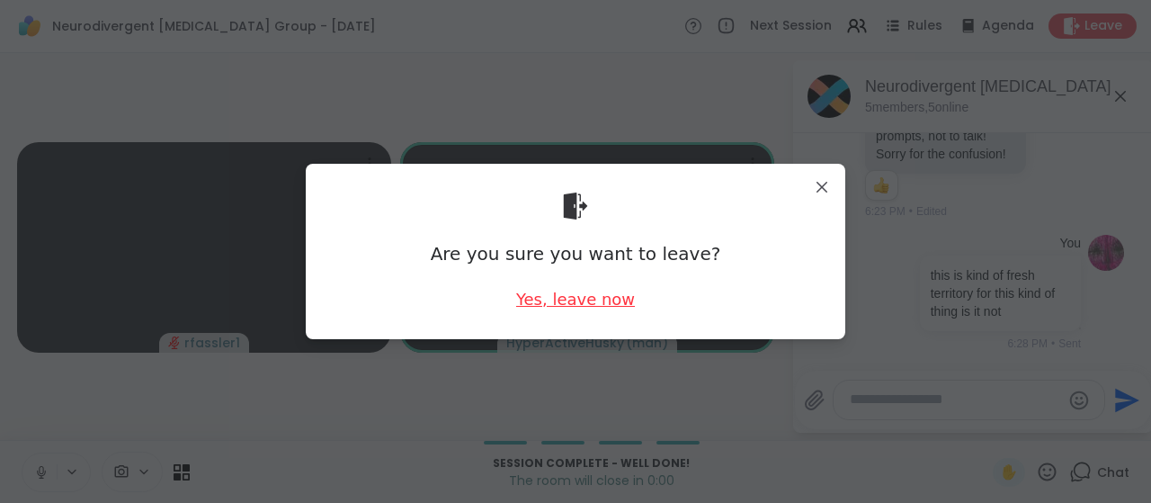
click at [599, 292] on div "Yes, leave now" at bounding box center [575, 299] width 119 height 22
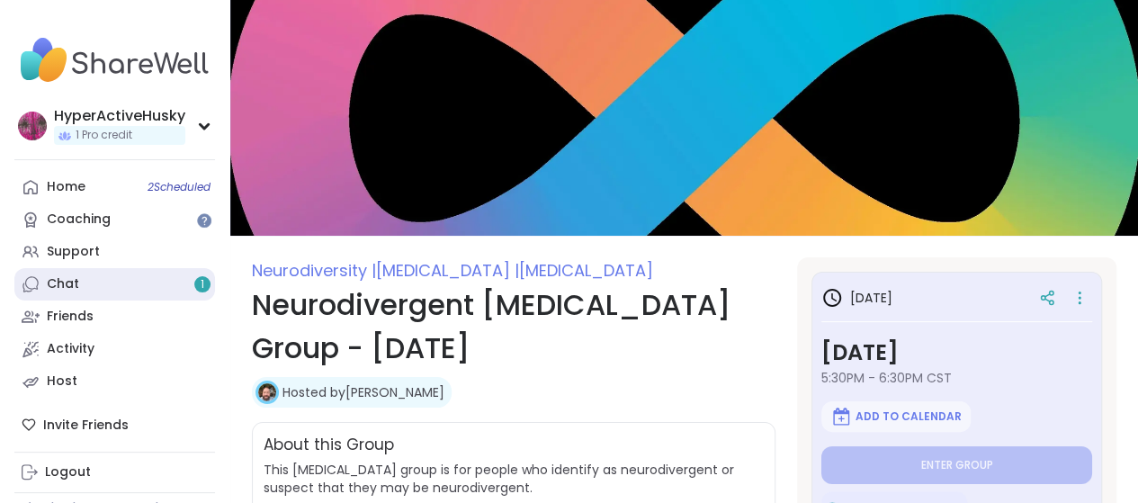
click at [123, 275] on link "Chat 1" at bounding box center [114, 284] width 201 height 32
type textarea "*"
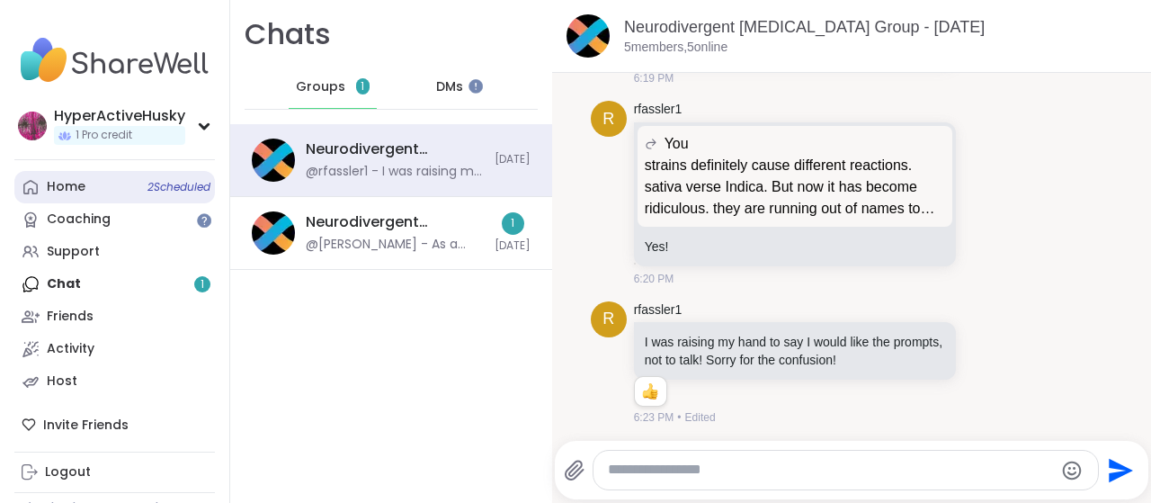
click at [165, 188] on span "2 Scheduled" at bounding box center [178, 187] width 63 height 14
